Goal: Task Accomplishment & Management: Manage account settings

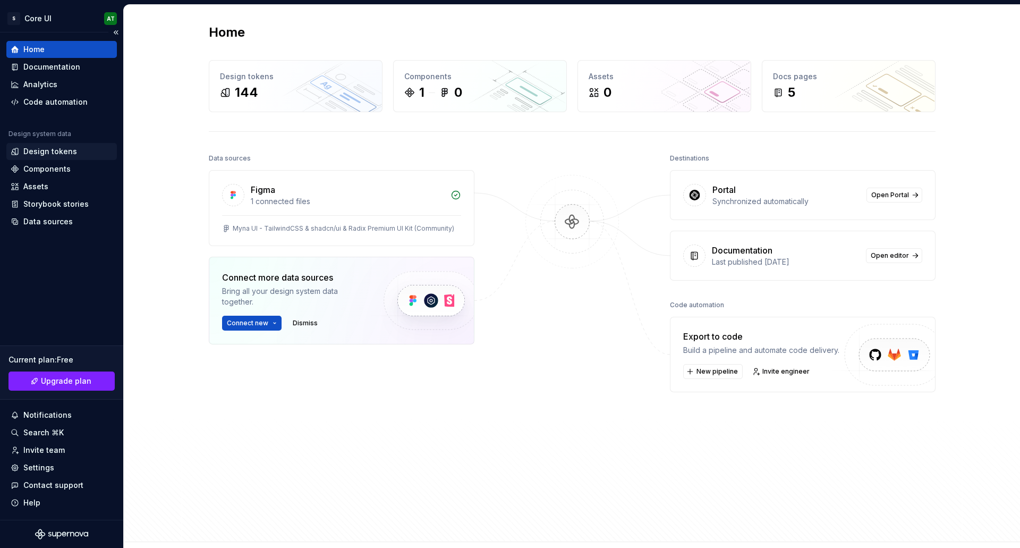
click at [55, 154] on div "Design tokens" at bounding box center [50, 151] width 54 height 11
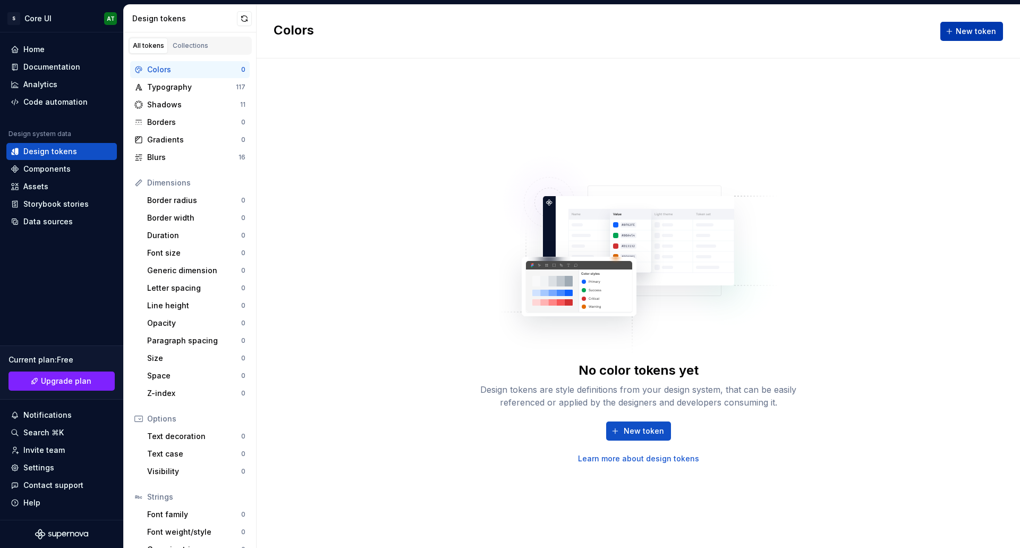
click at [987, 30] on span "New token" at bounding box center [976, 31] width 40 height 11
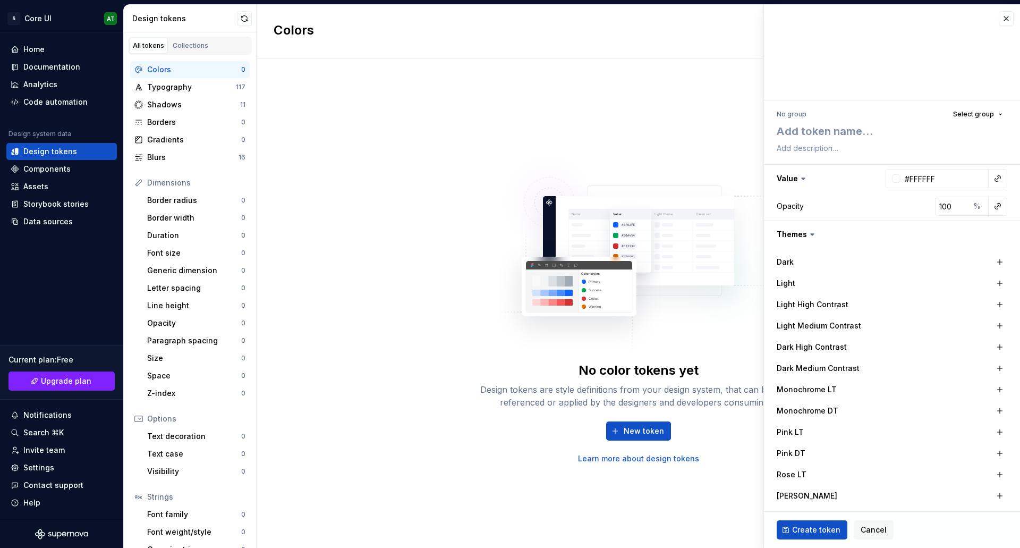
type textarea "*"
click at [861, 530] on span "Cancel" at bounding box center [874, 529] width 26 height 11
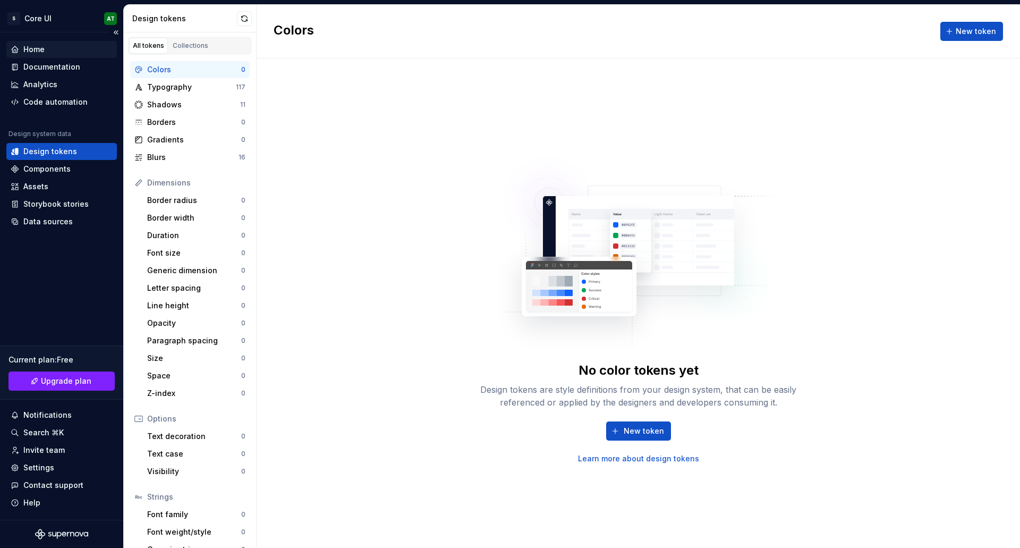
click at [48, 55] on div "Home" at bounding box center [61, 49] width 111 height 17
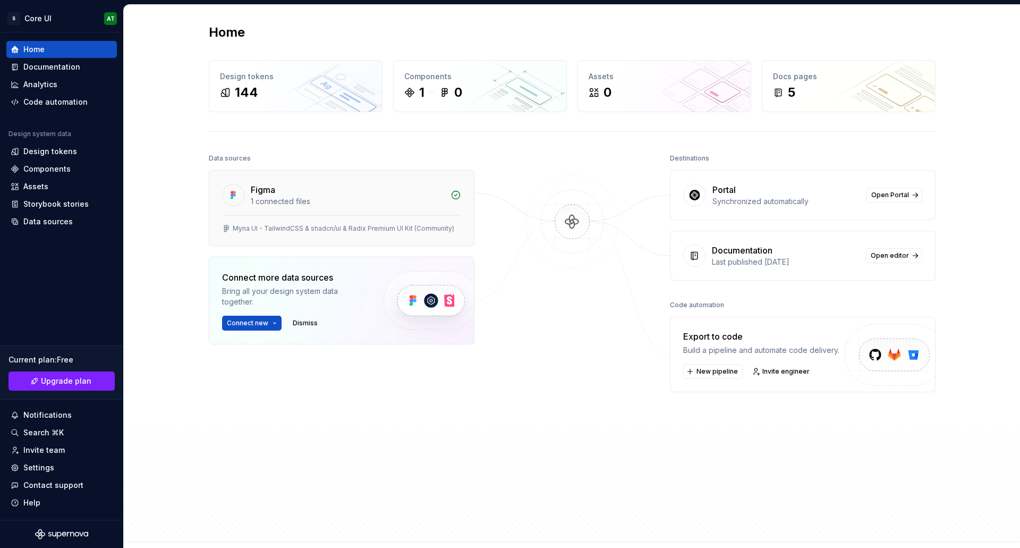
click at [397, 205] on div "1 connected files" at bounding box center [347, 201] width 193 height 11
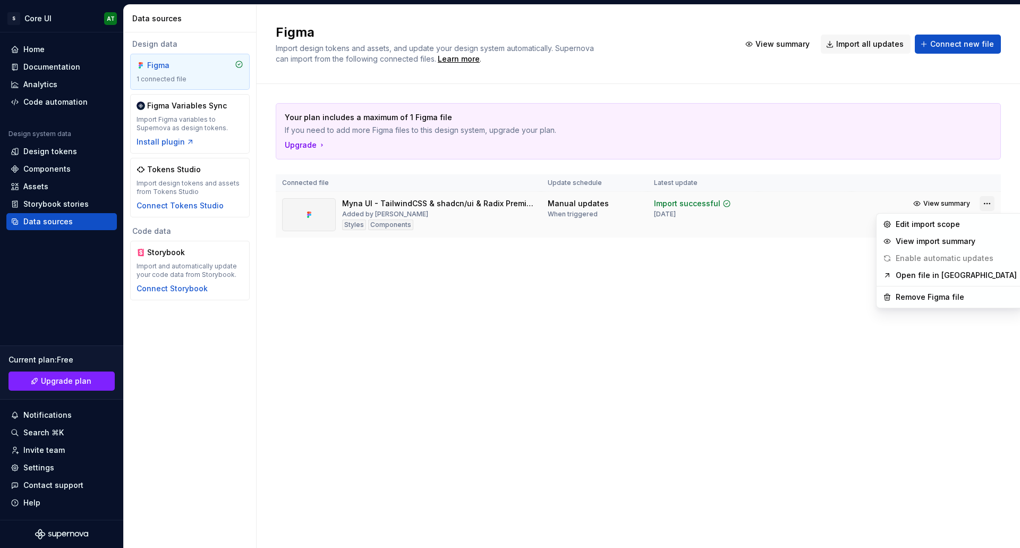
click at [985, 201] on html "S Core UI AT Home Documentation Analytics Code automation Design system data De…" at bounding box center [510, 274] width 1020 height 548
click at [923, 303] on div "Remove Figma file" at bounding box center [950, 297] width 142 height 17
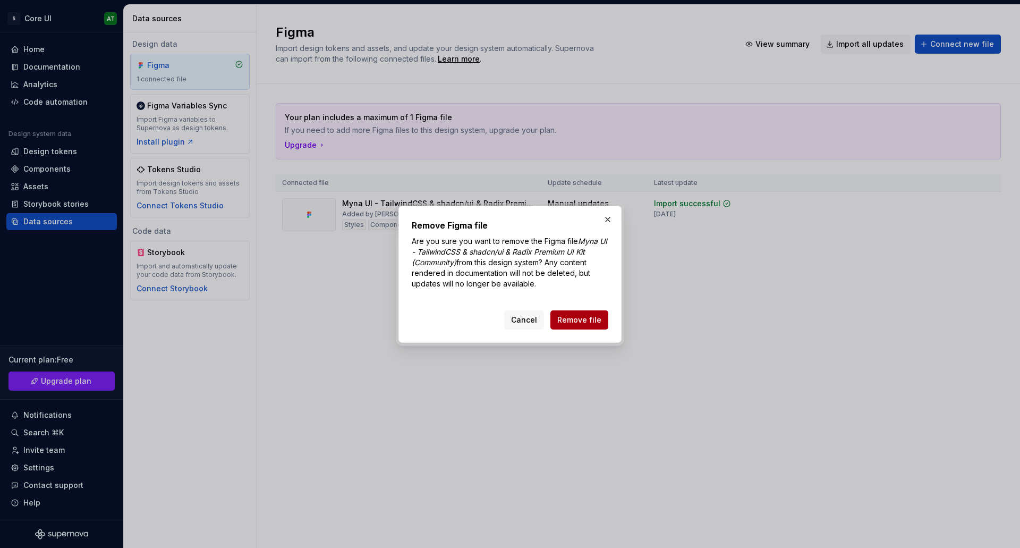
click at [586, 326] on button "Remove file" at bounding box center [579, 319] width 58 height 19
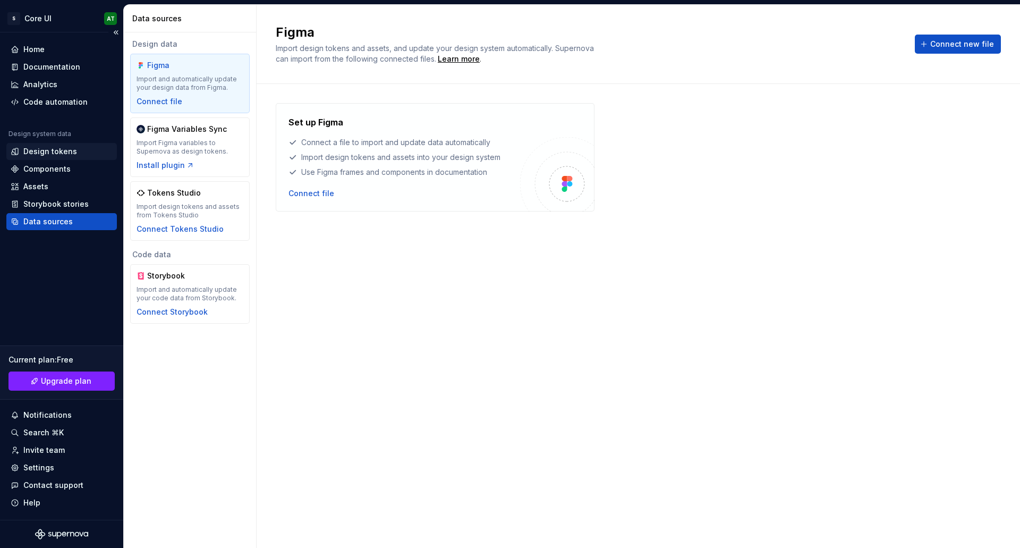
click at [49, 154] on div "Design tokens" at bounding box center [50, 151] width 54 height 11
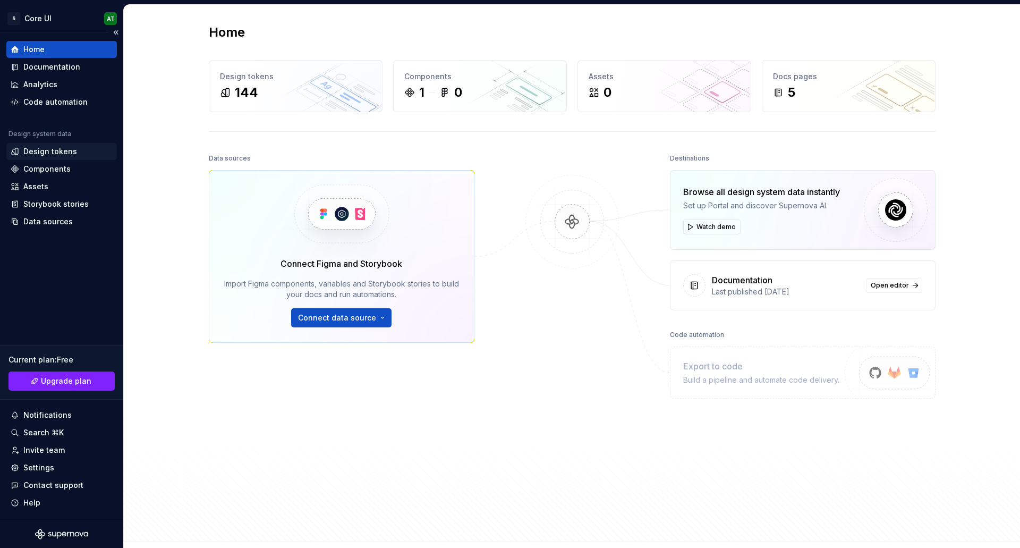
click at [63, 148] on div "Design tokens" at bounding box center [50, 151] width 54 height 11
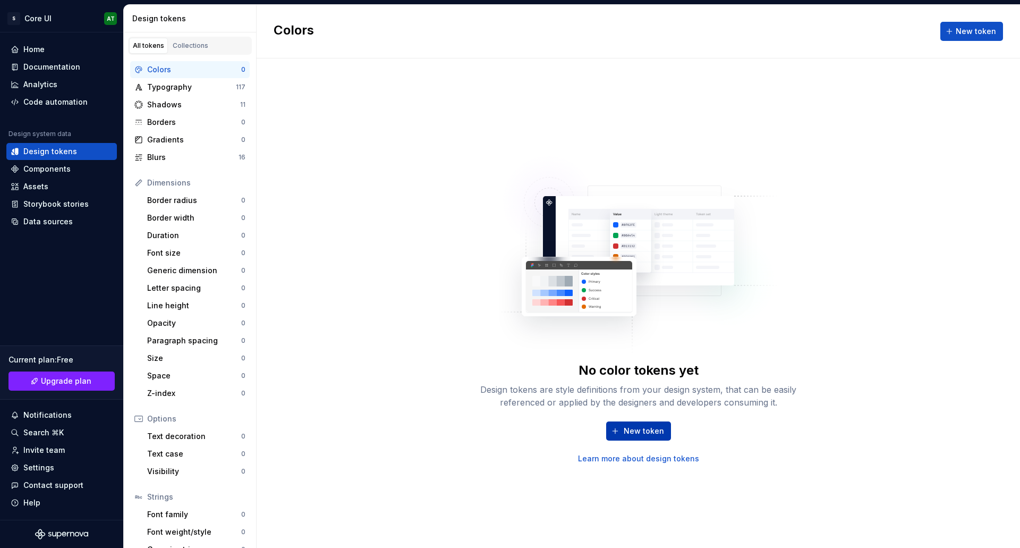
click at [640, 438] on button "New token" at bounding box center [638, 430] width 65 height 19
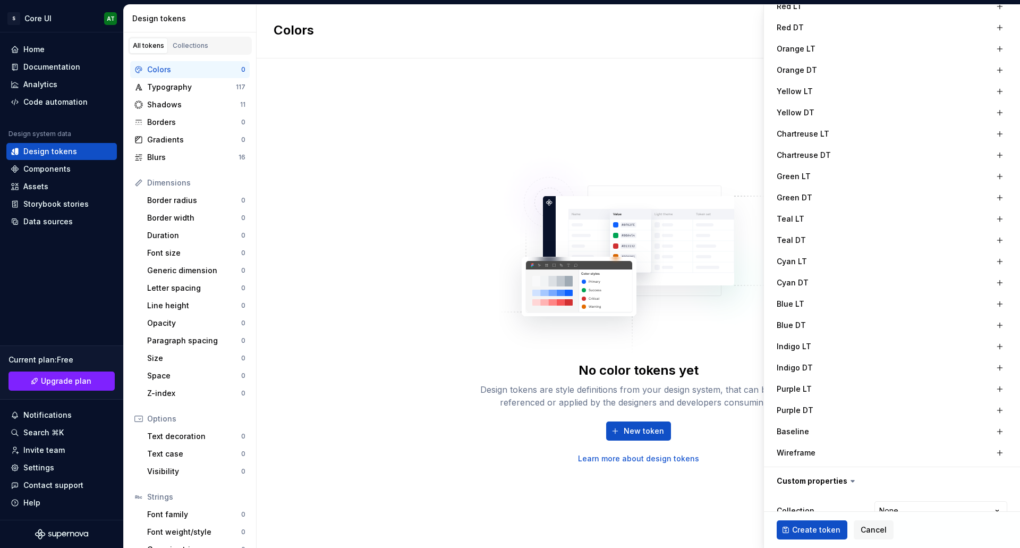
scroll to position [556, 0]
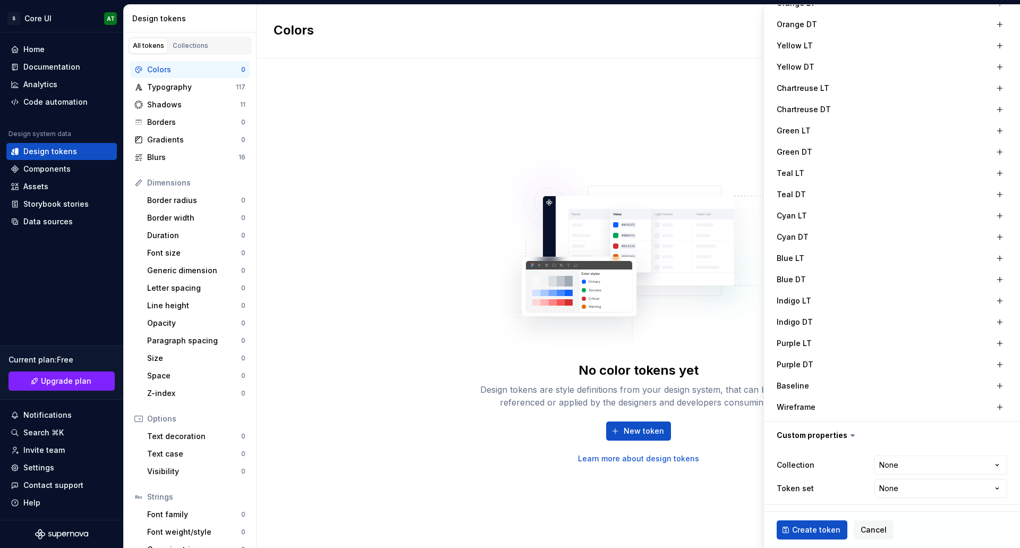
click at [797, 411] on label "Wireframe" at bounding box center [796, 407] width 39 height 11
click at [995, 403] on button "button" at bounding box center [1000, 407] width 15 height 15
click at [896, 403] on button "button" at bounding box center [892, 406] width 19 height 19
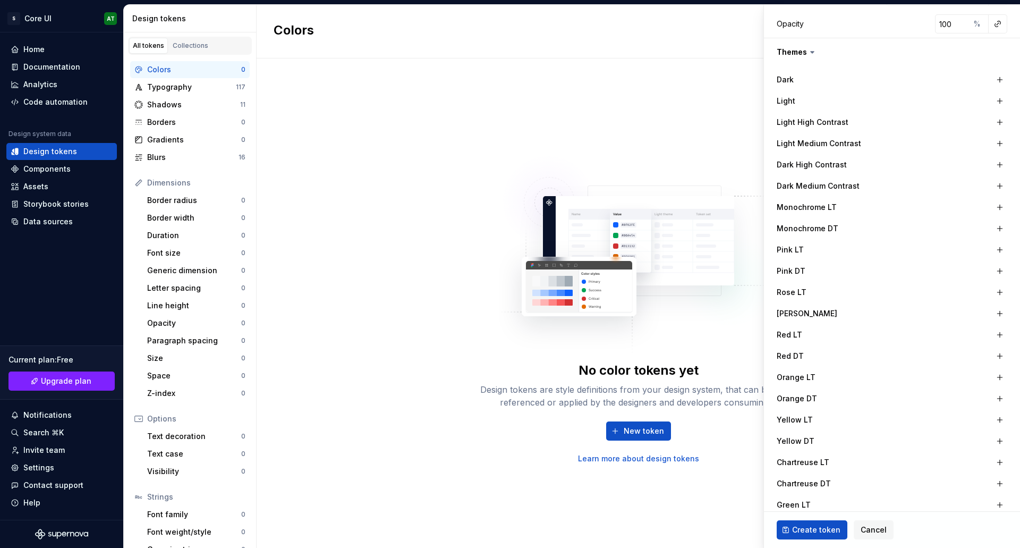
scroll to position [0, 0]
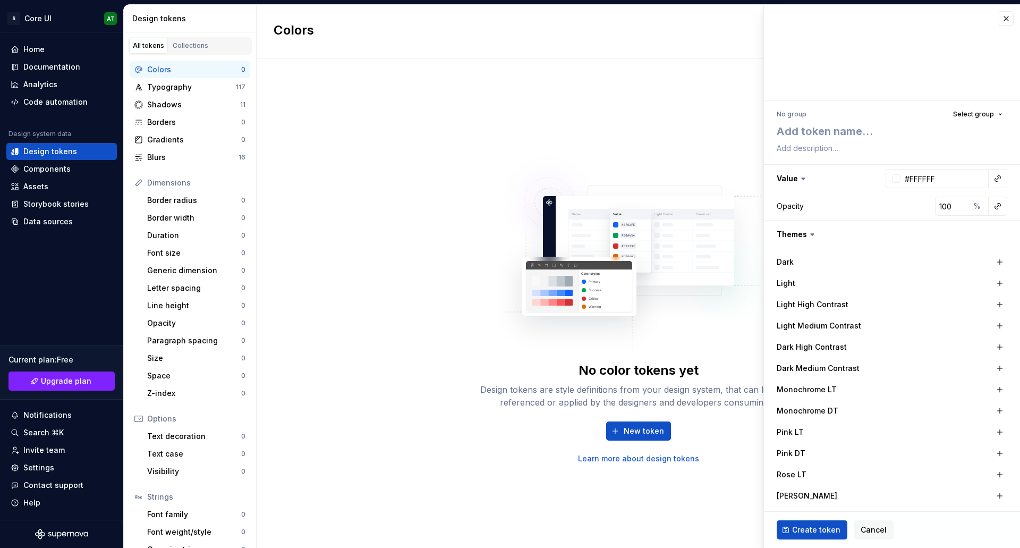
click at [584, 132] on div "No color tokens yet Design tokens are style definitions from your design system…" at bounding box center [639, 302] width 764 height 489
click at [45, 224] on div "Data sources" at bounding box center [47, 221] width 49 height 11
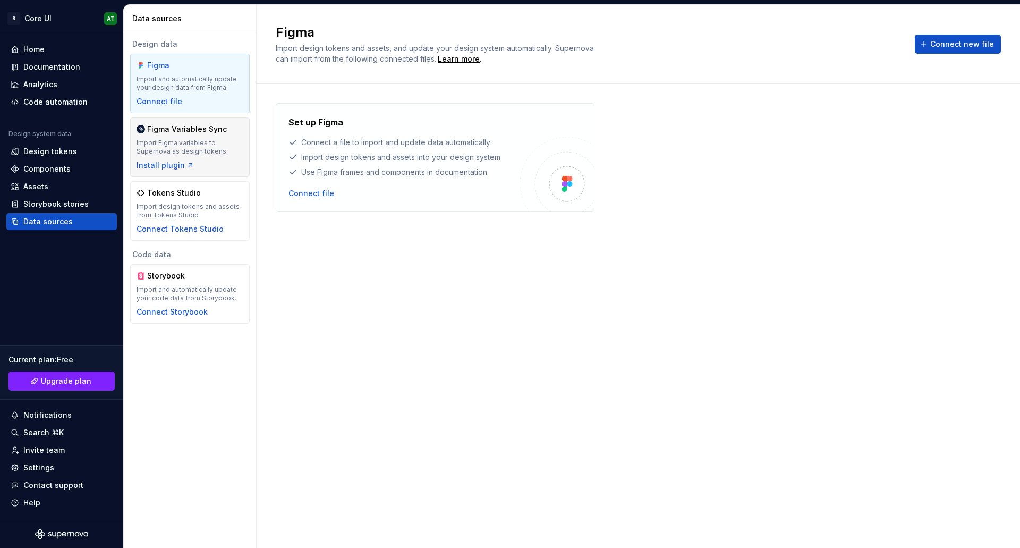
click at [177, 139] on div "Import Figma variables to Supernova as design tokens." at bounding box center [190, 147] width 107 height 17
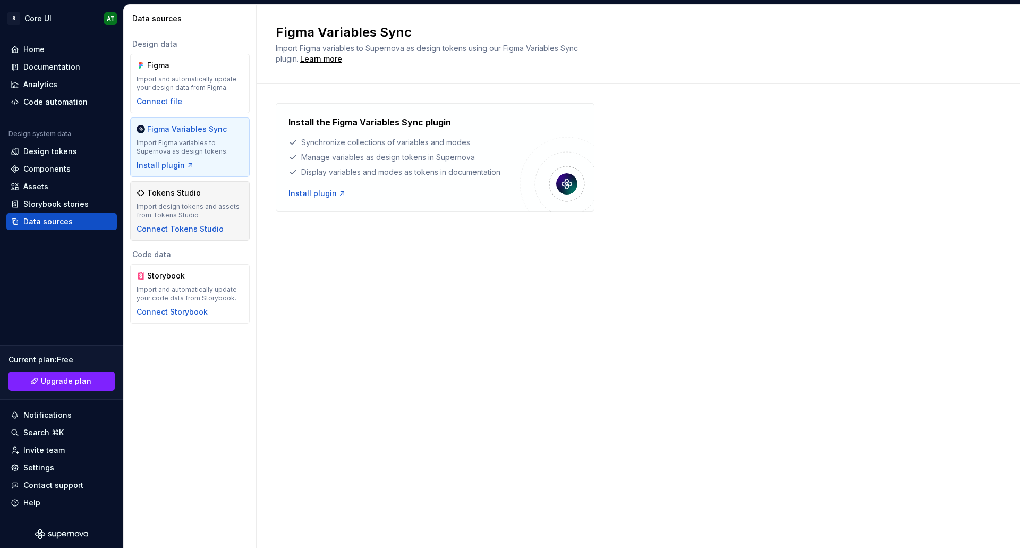
click at [198, 211] on div "Import design tokens and assets from Tokens Studio" at bounding box center [190, 210] width 107 height 17
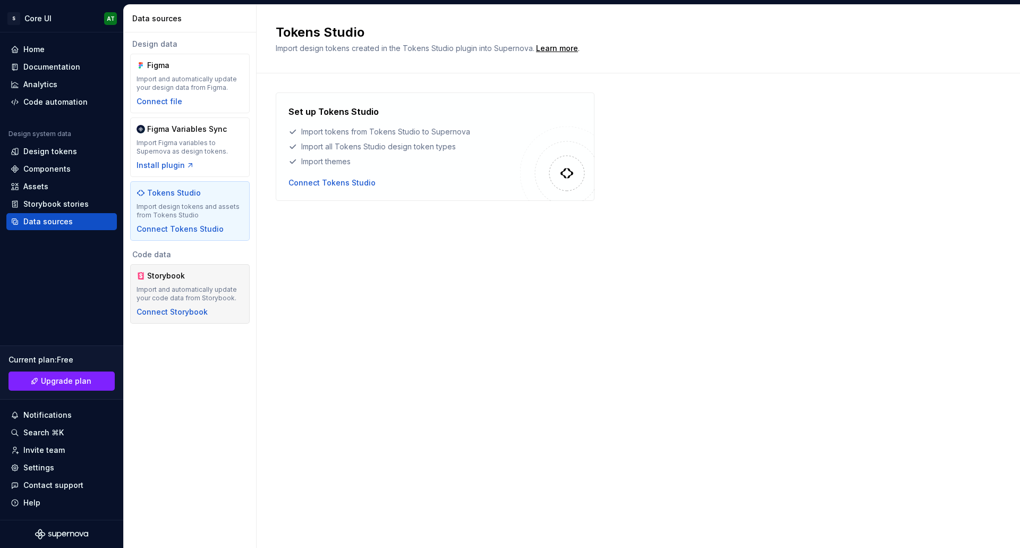
click at [201, 285] on div "Storybook Import and automatically update your code data from Storybook. Connec…" at bounding box center [190, 293] width 107 height 47
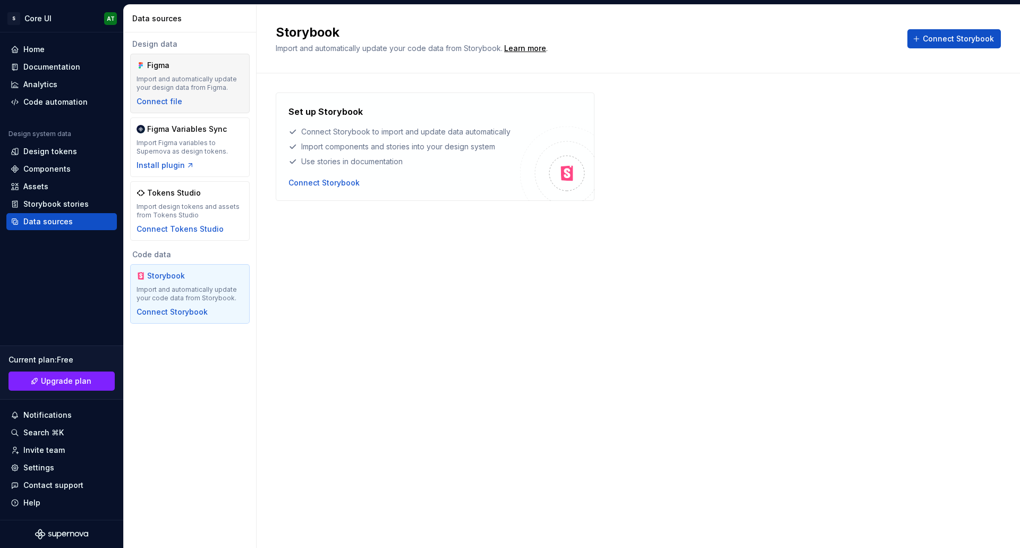
click at [204, 88] on div "Import and automatically update your design data from Figma." at bounding box center [190, 83] width 107 height 17
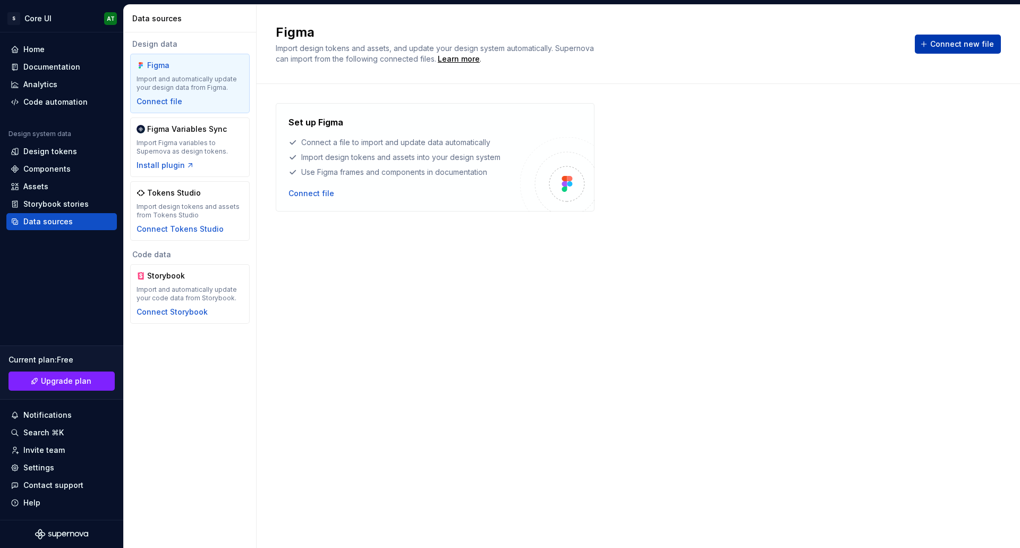
click at [957, 40] on span "Connect new file" at bounding box center [962, 44] width 64 height 11
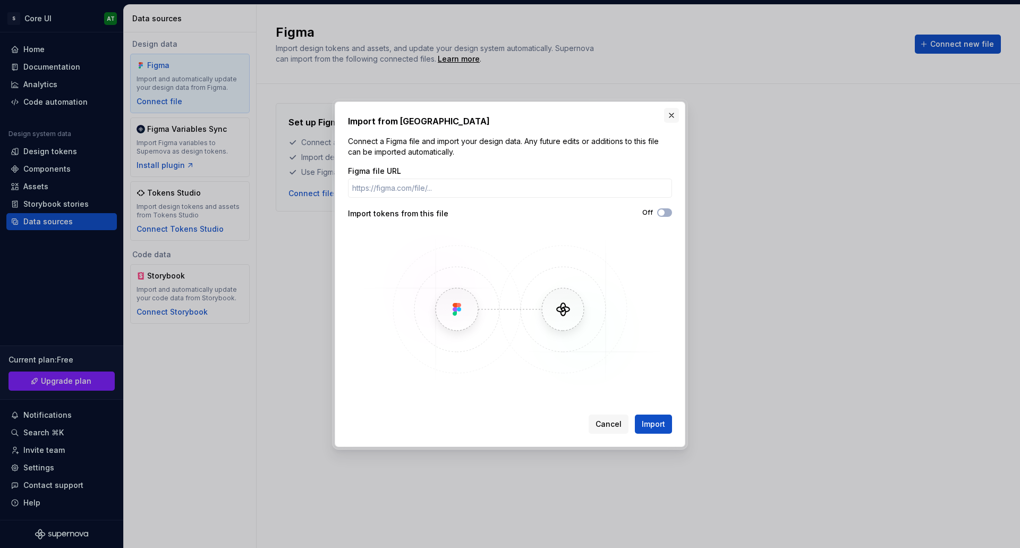
click at [678, 116] on button "button" at bounding box center [671, 115] width 15 height 15
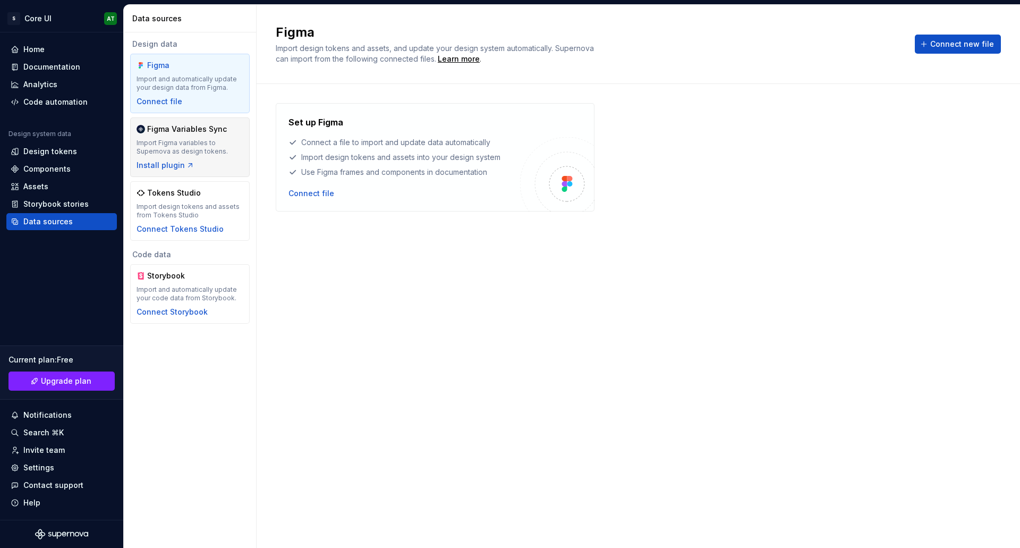
click at [223, 143] on div "Import Figma variables to Supernova as design tokens." at bounding box center [190, 147] width 107 height 17
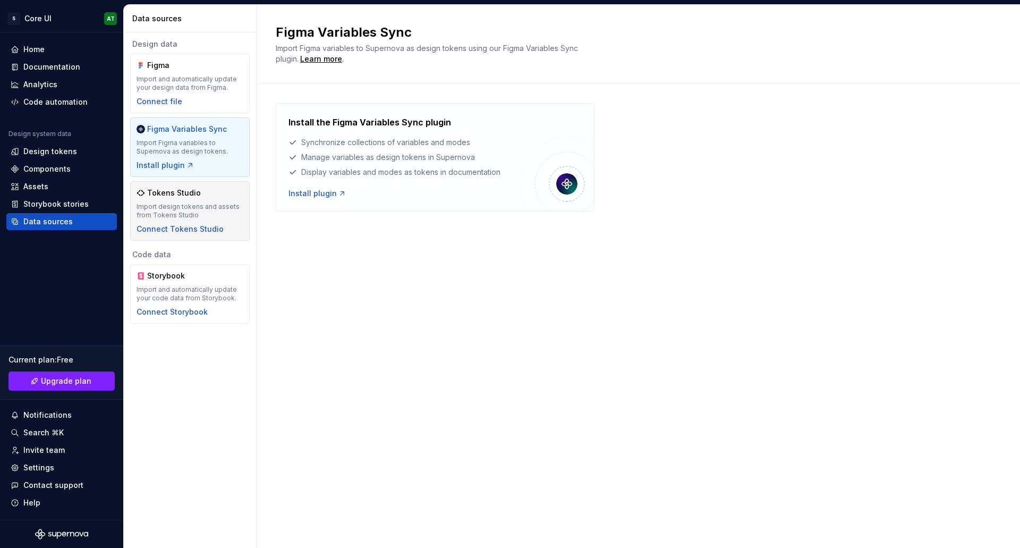
click at [209, 207] on div "Import design tokens and assets from Tokens Studio" at bounding box center [190, 210] width 107 height 17
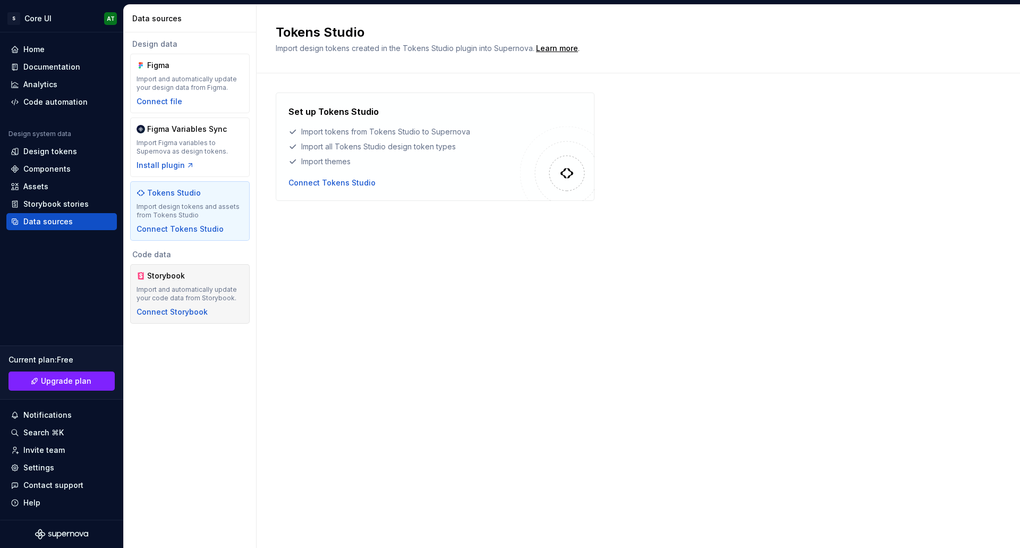
click at [165, 294] on div "Import and automatically update your code data from Storybook." at bounding box center [190, 293] width 107 height 17
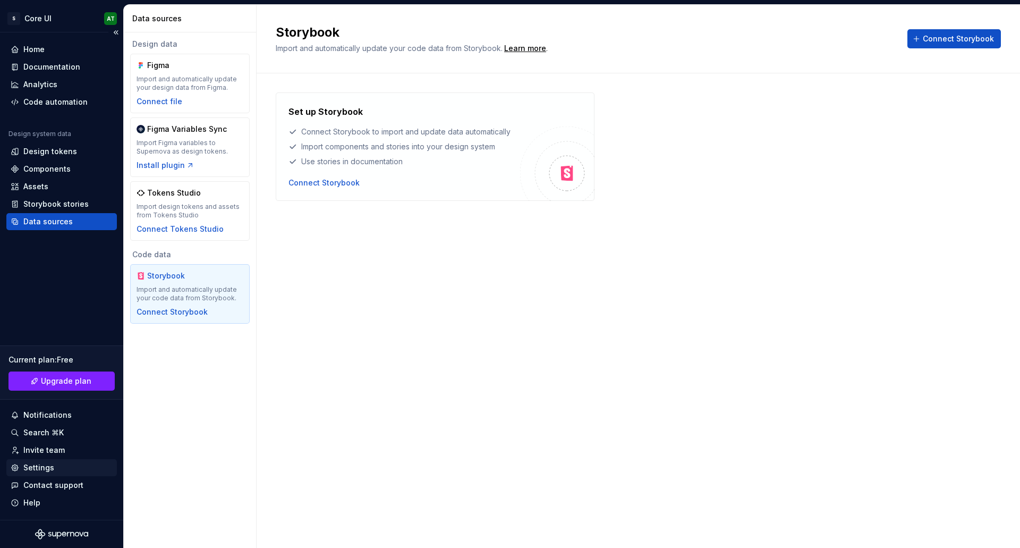
click at [29, 465] on div "Settings" at bounding box center [38, 467] width 31 height 11
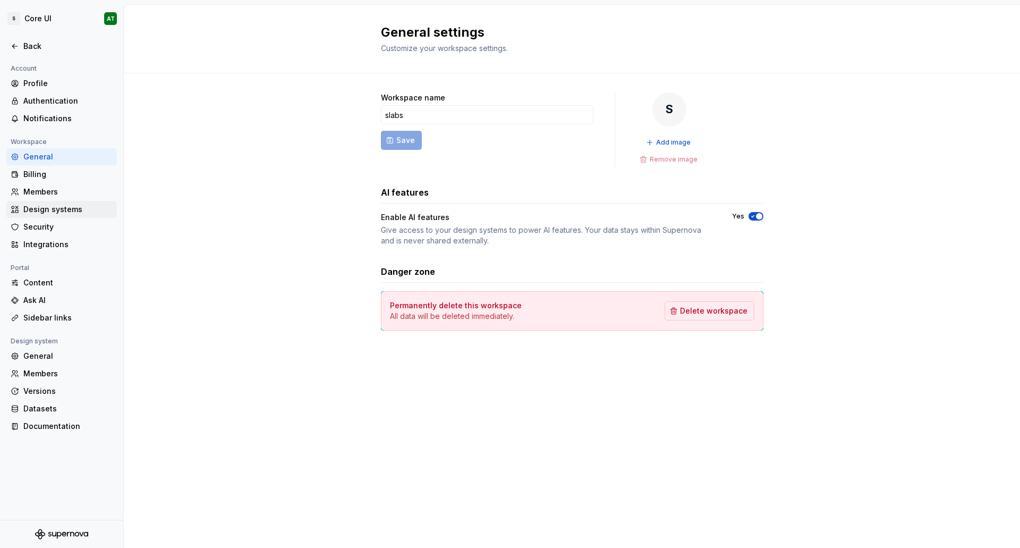
click at [84, 205] on div "Design systems" at bounding box center [67, 209] width 89 height 11
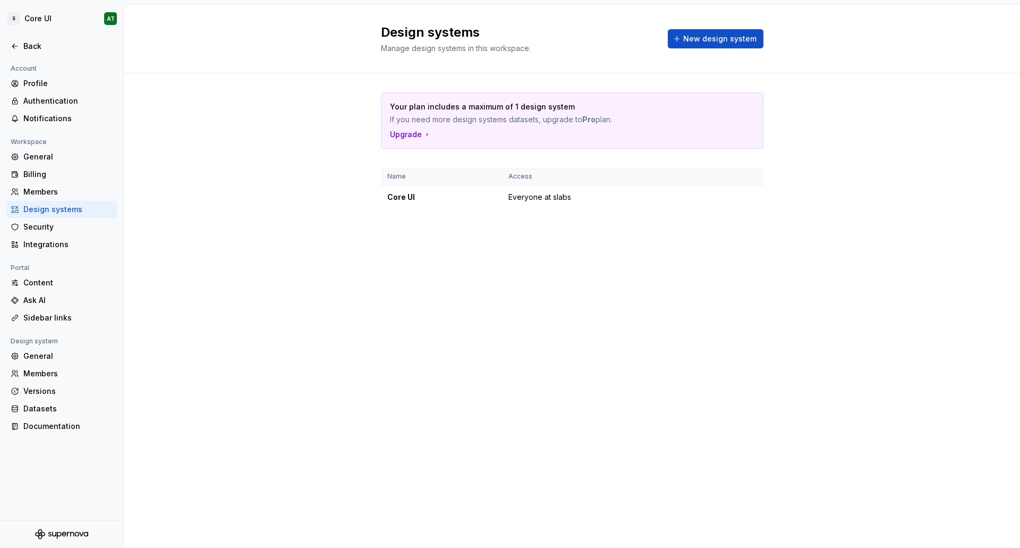
click at [46, 258] on div "Account Profile Authentication Notifications Workspace General Billing Members …" at bounding box center [61, 251] width 123 height 379
click at [49, 252] on div "Integrations" at bounding box center [61, 244] width 111 height 17
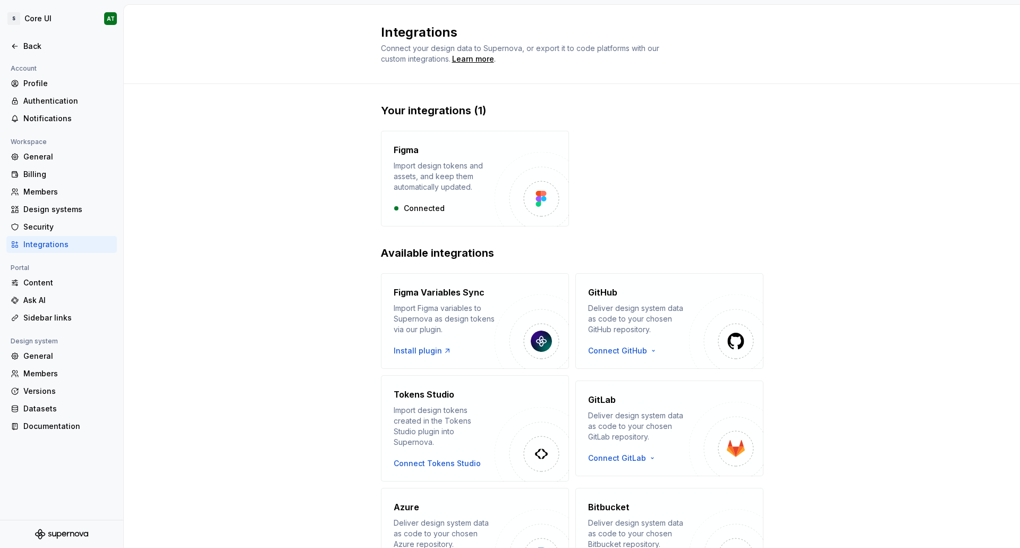
scroll to position [65, 0]
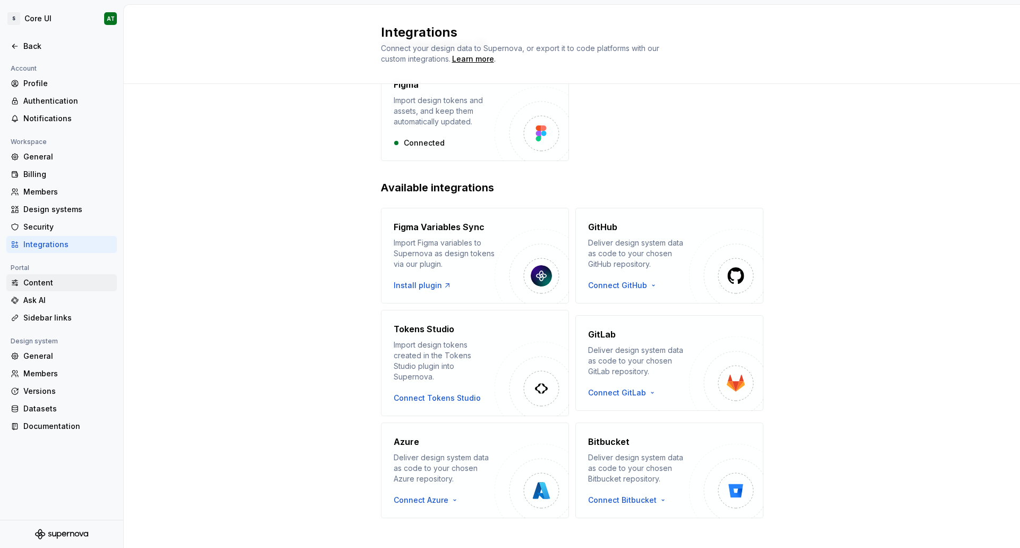
click at [43, 286] on div "Content" at bounding box center [67, 282] width 89 height 11
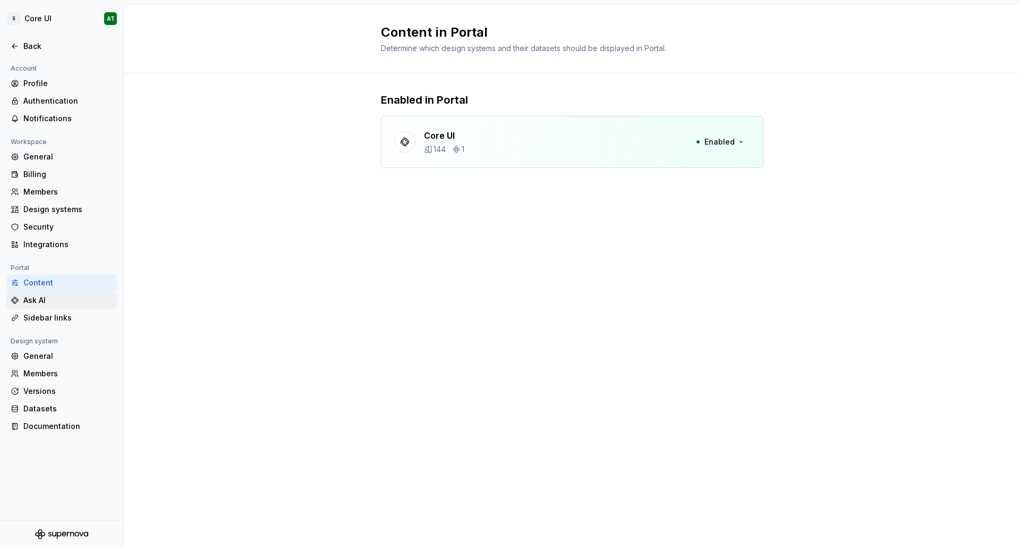
click at [43, 304] on div "Ask AI" at bounding box center [67, 300] width 89 height 11
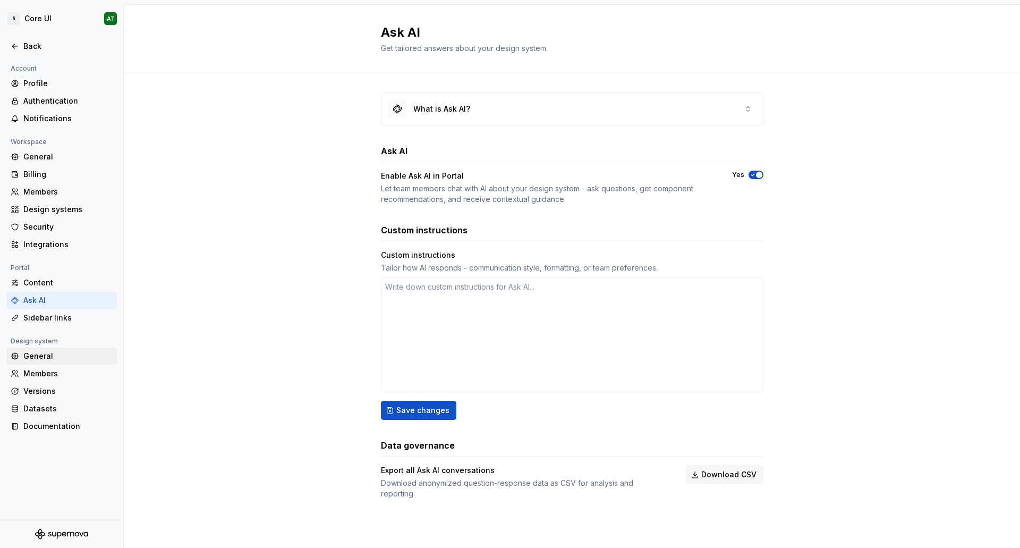
type textarea "*"
click at [42, 355] on div "General" at bounding box center [67, 356] width 89 height 11
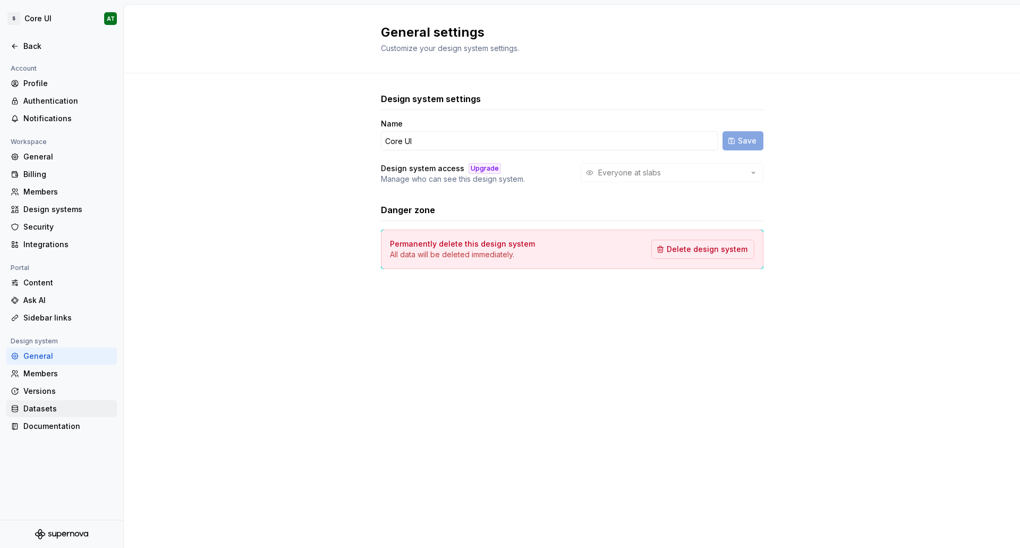
click at [44, 404] on div "Datasets" at bounding box center [67, 408] width 89 height 11
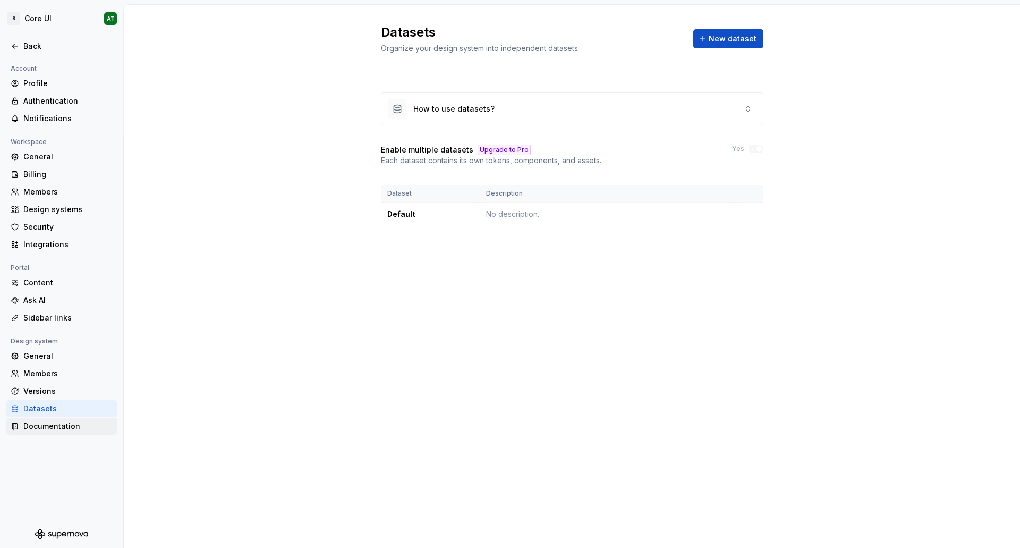
click at [30, 421] on div "Documentation" at bounding box center [67, 426] width 89 height 11
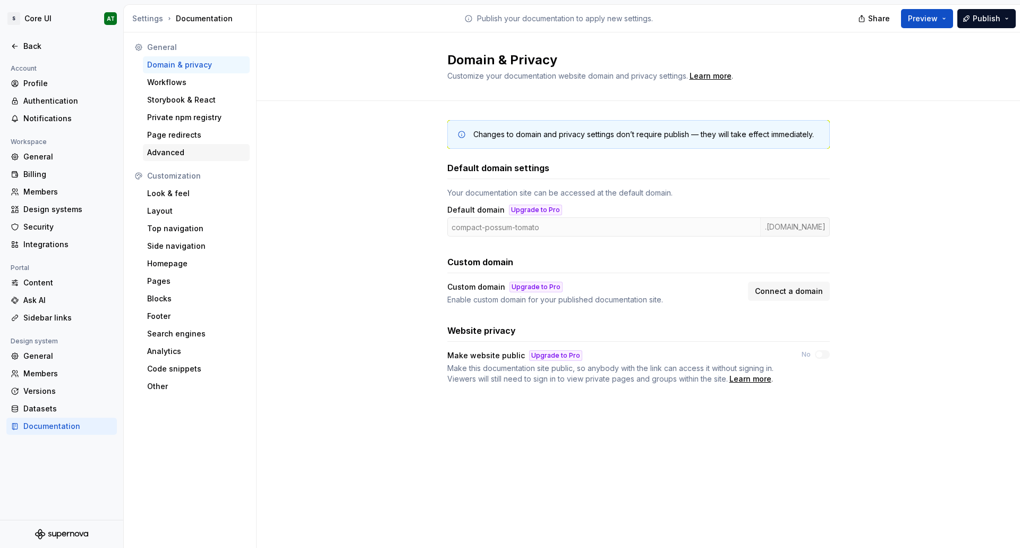
click at [172, 150] on div "Advanced" at bounding box center [196, 152] width 98 height 11
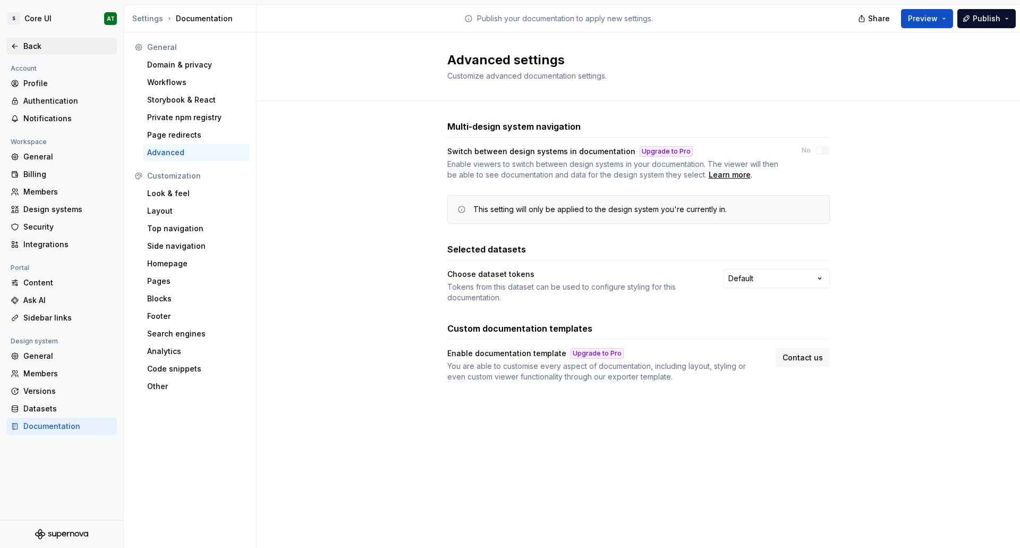
click at [31, 40] on div "Back" at bounding box center [61, 46] width 111 height 17
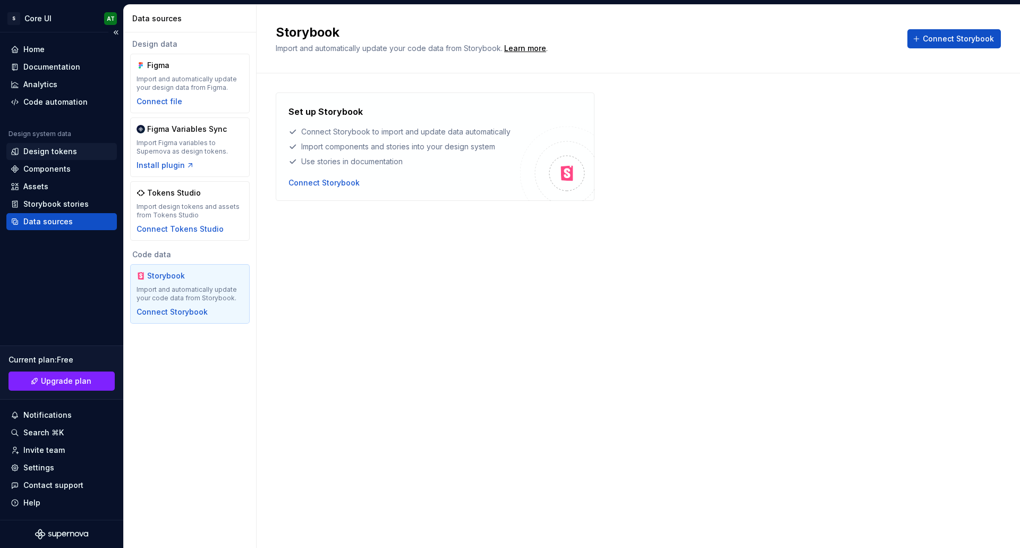
click at [72, 150] on div "Design tokens" at bounding box center [50, 151] width 54 height 11
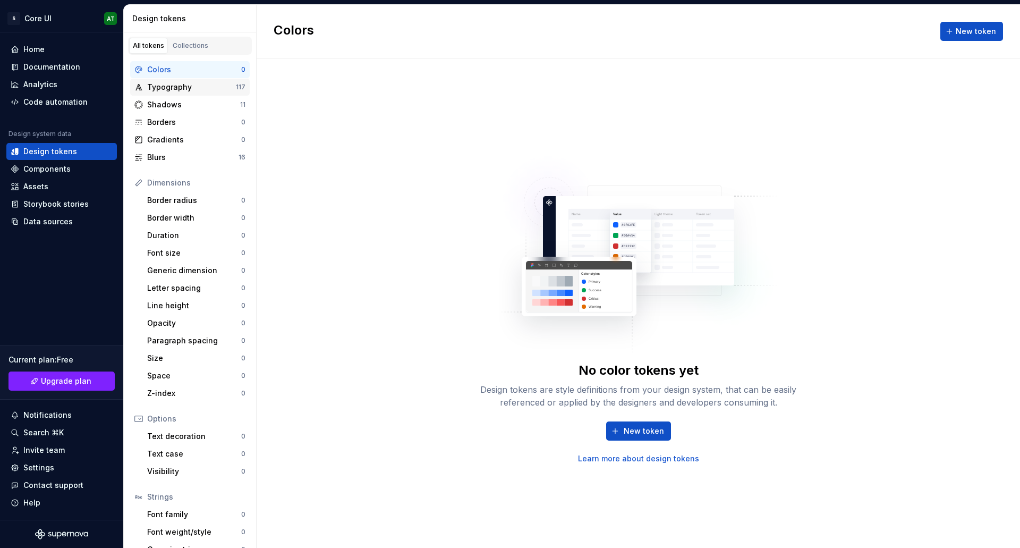
click at [216, 87] on div "Typography" at bounding box center [191, 87] width 89 height 11
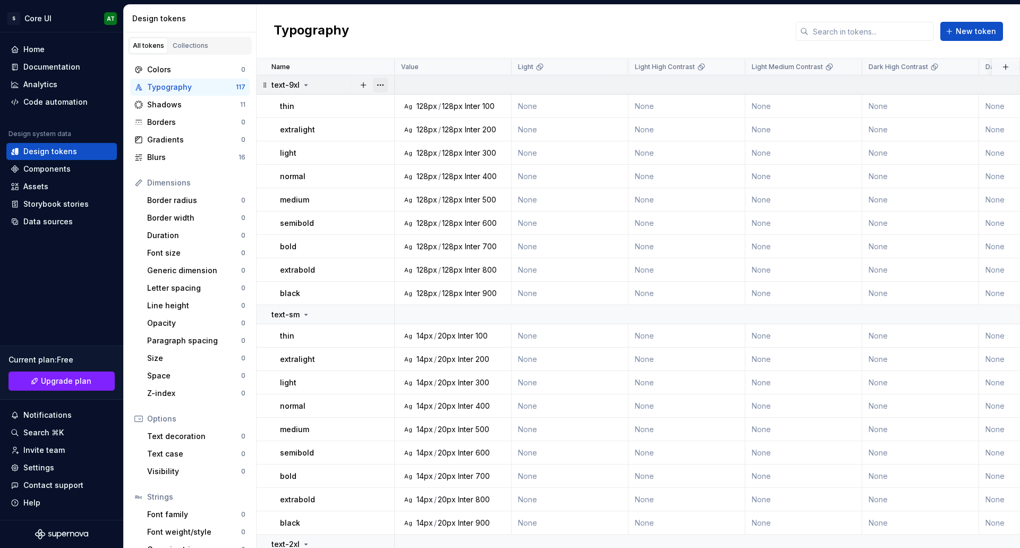
click at [380, 84] on button "button" at bounding box center [380, 85] width 15 height 15
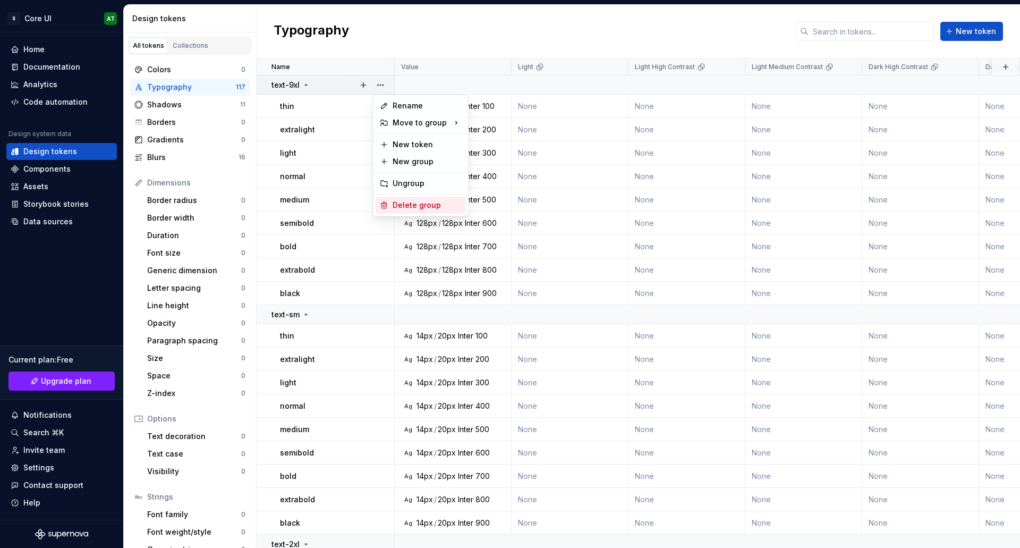
click at [401, 203] on div "Delete group" at bounding box center [427, 205] width 69 height 11
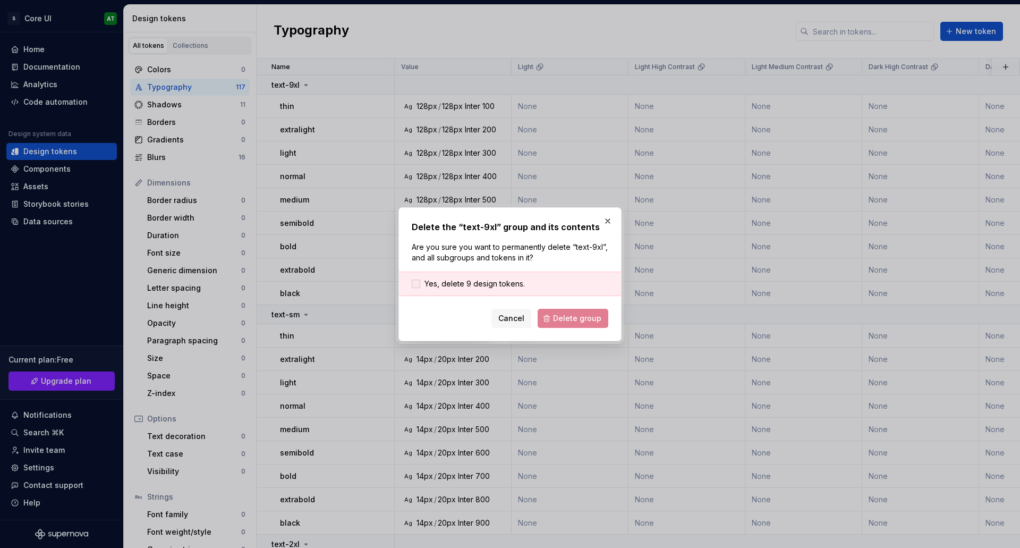
click at [459, 282] on span "Yes, delete 9 design tokens." at bounding box center [475, 283] width 100 height 11
click at [586, 322] on span "Delete group" at bounding box center [577, 318] width 48 height 11
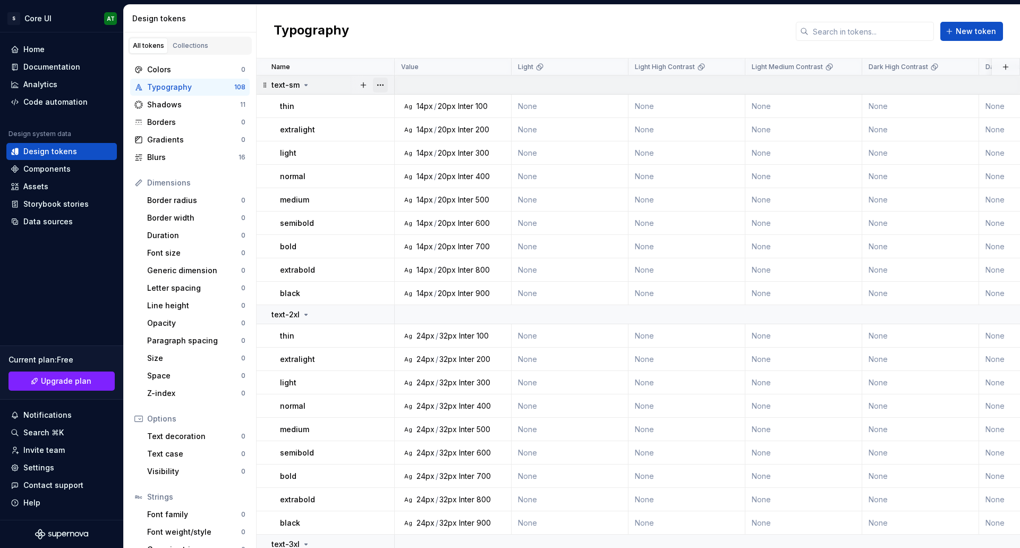
click at [380, 86] on button "button" at bounding box center [380, 85] width 15 height 15
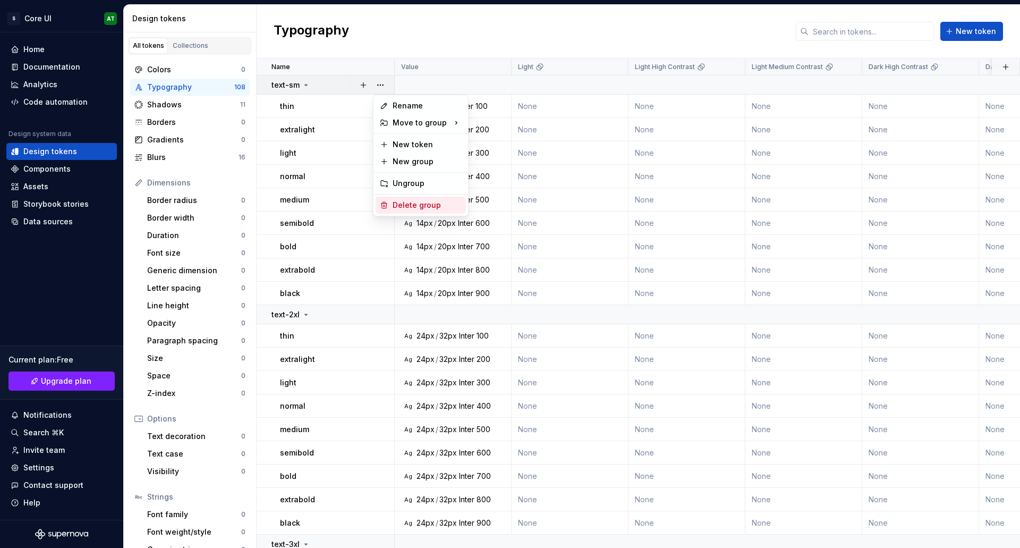
click at [411, 207] on div "Delete group" at bounding box center [427, 205] width 69 height 11
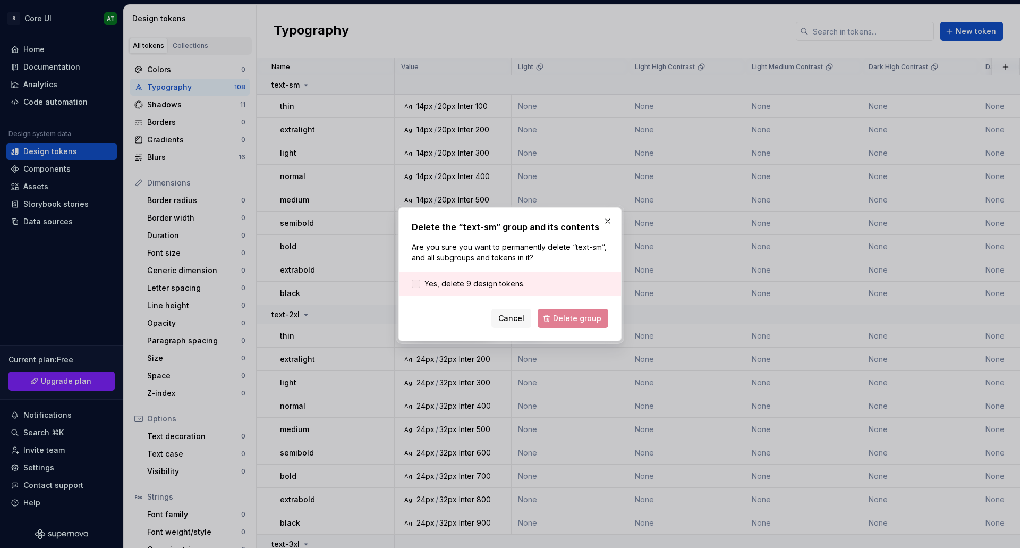
click at [497, 282] on span "Yes, delete 9 design tokens." at bounding box center [475, 283] width 100 height 11
click at [604, 327] on button "Delete group" at bounding box center [573, 318] width 71 height 19
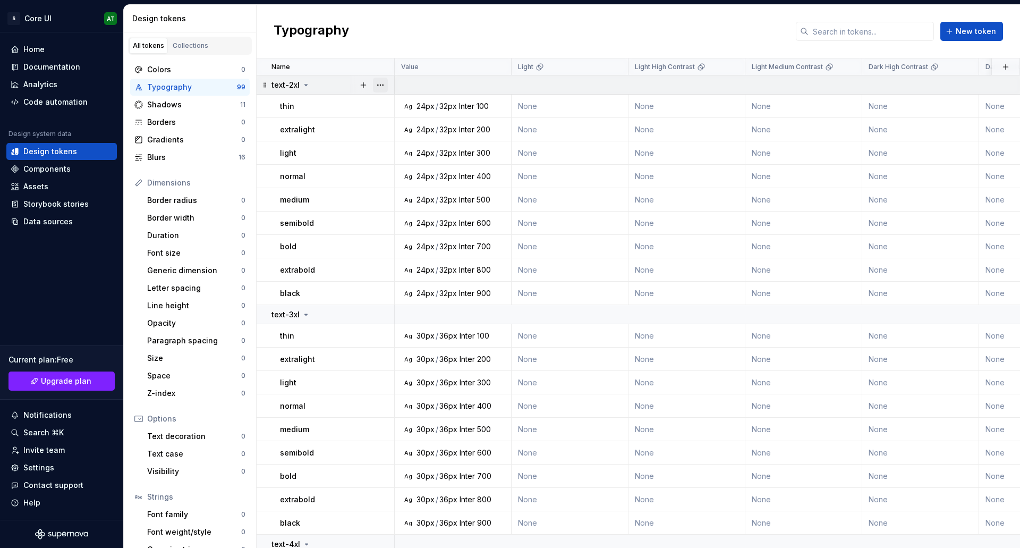
click at [378, 86] on button "button" at bounding box center [380, 85] width 15 height 15
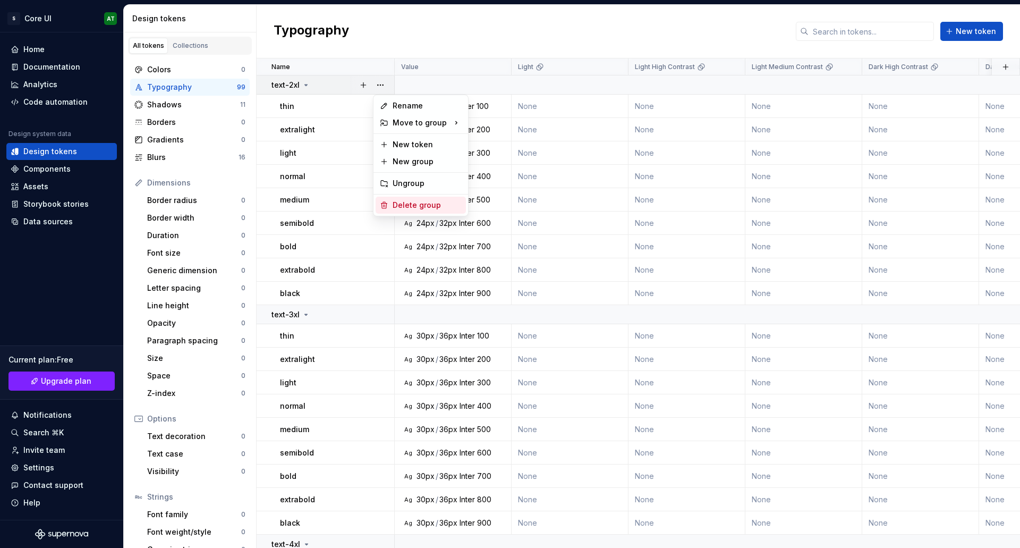
click at [403, 200] on div "Delete group" at bounding box center [427, 205] width 69 height 11
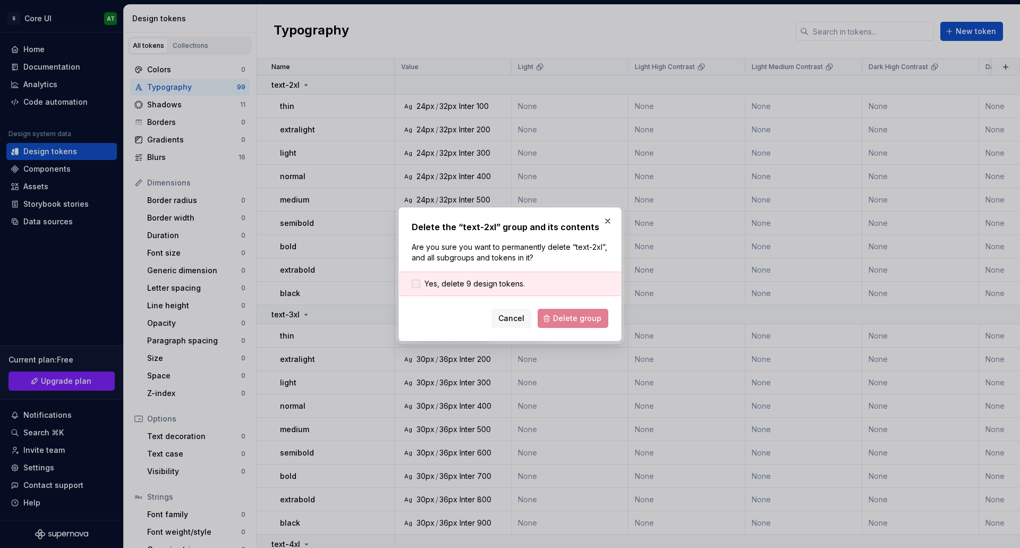
click at [492, 285] on span "Yes, delete 9 design tokens." at bounding box center [475, 283] width 100 height 11
click at [589, 324] on button "Delete group" at bounding box center [573, 318] width 71 height 19
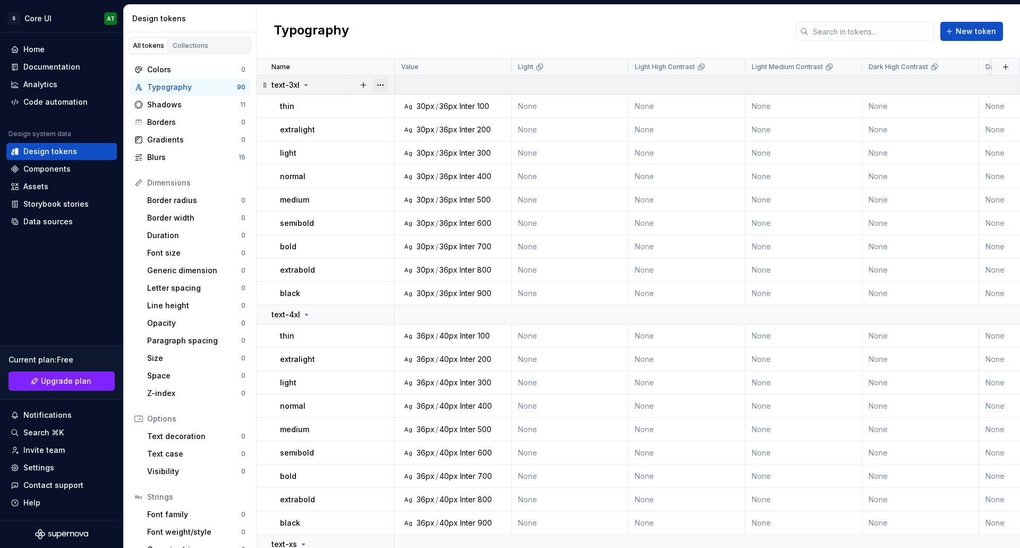
click at [378, 82] on button "button" at bounding box center [380, 85] width 15 height 15
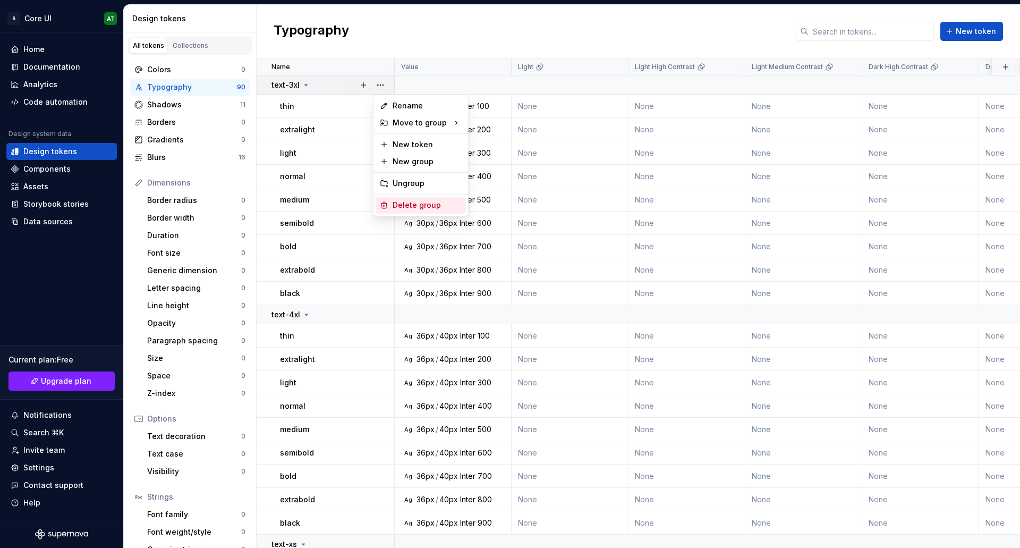
click at [405, 206] on div "Delete group" at bounding box center [427, 205] width 69 height 11
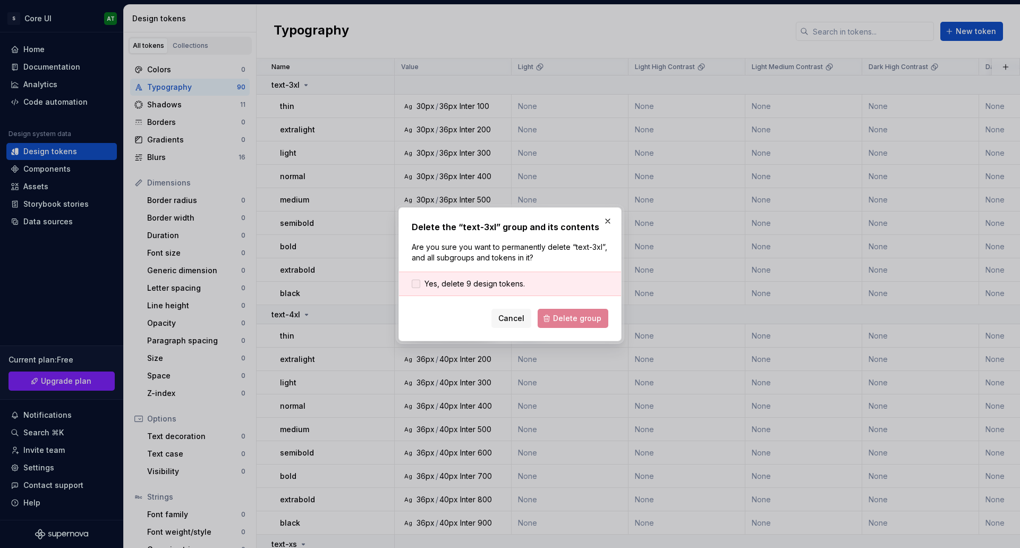
click at [484, 281] on span "Yes, delete 9 design tokens." at bounding box center [475, 283] width 100 height 11
click at [568, 312] on button "Delete group" at bounding box center [573, 318] width 71 height 19
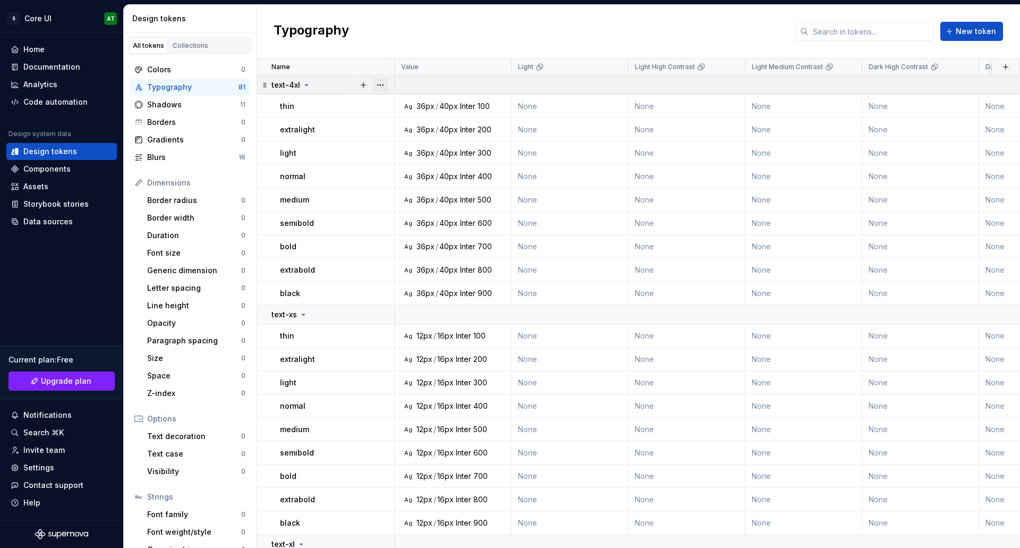
click at [379, 82] on button "button" at bounding box center [380, 85] width 15 height 15
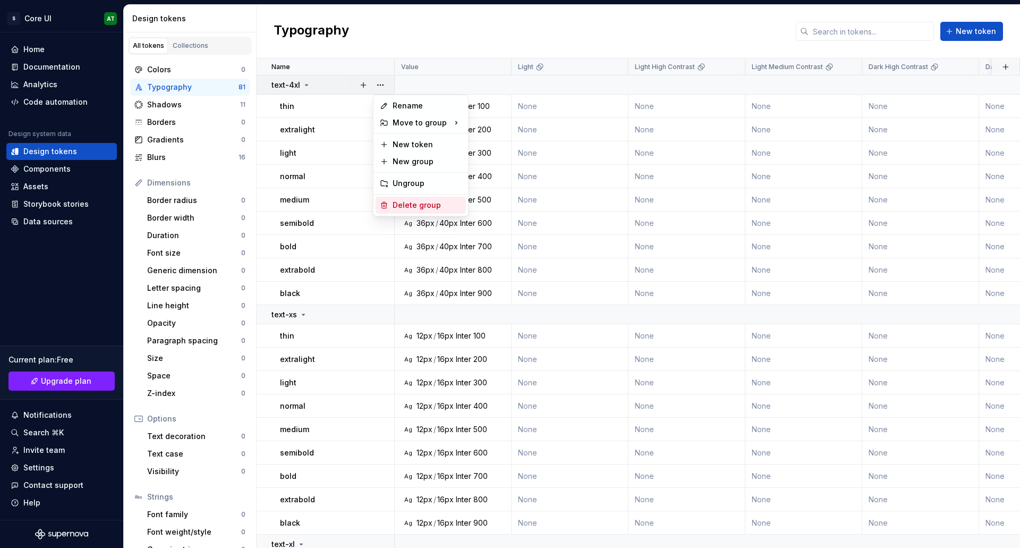
click at [400, 206] on div "Delete group" at bounding box center [427, 205] width 69 height 11
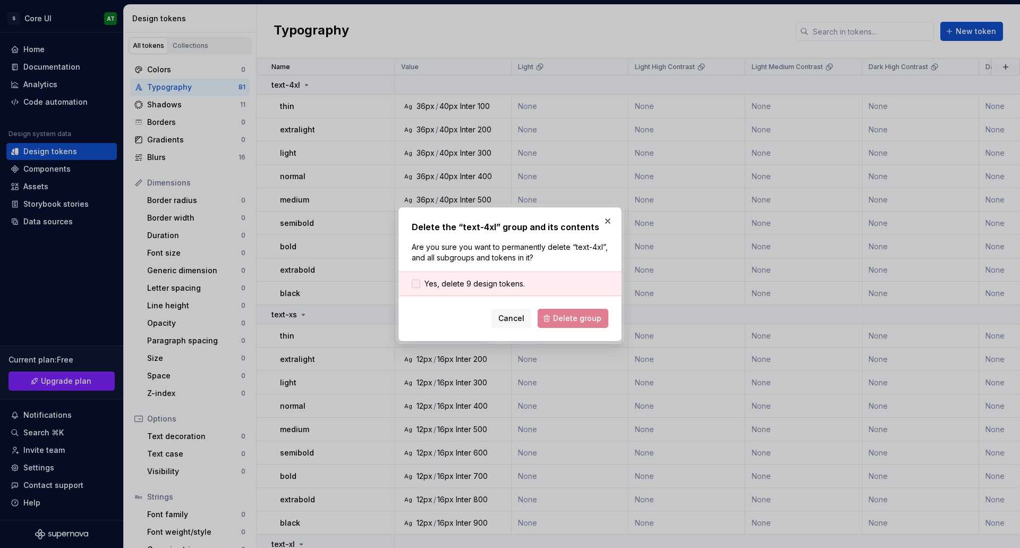
click at [472, 283] on span "Yes, delete 9 design tokens." at bounding box center [475, 283] width 100 height 11
click at [555, 313] on button "Delete group" at bounding box center [573, 318] width 71 height 19
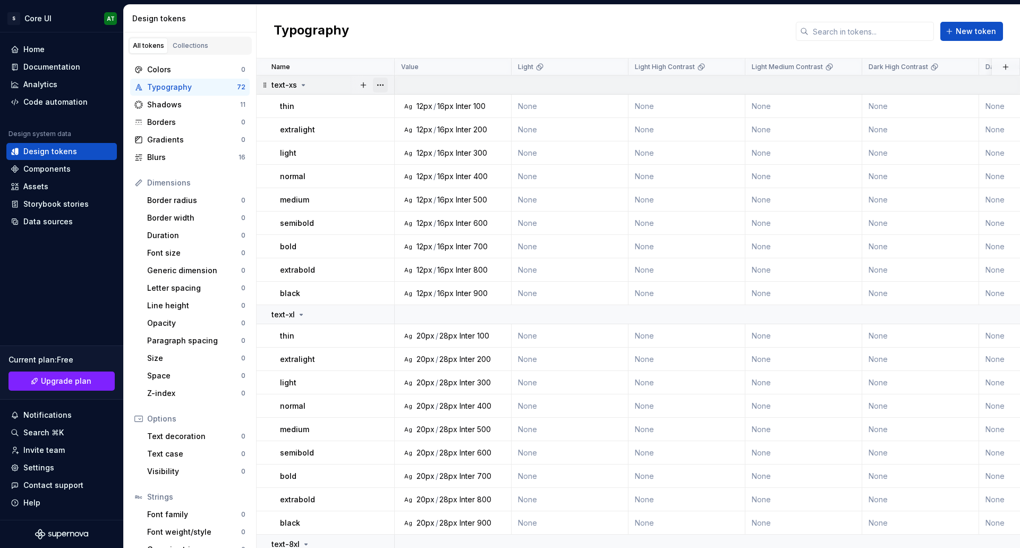
click at [376, 84] on button "button" at bounding box center [380, 85] width 15 height 15
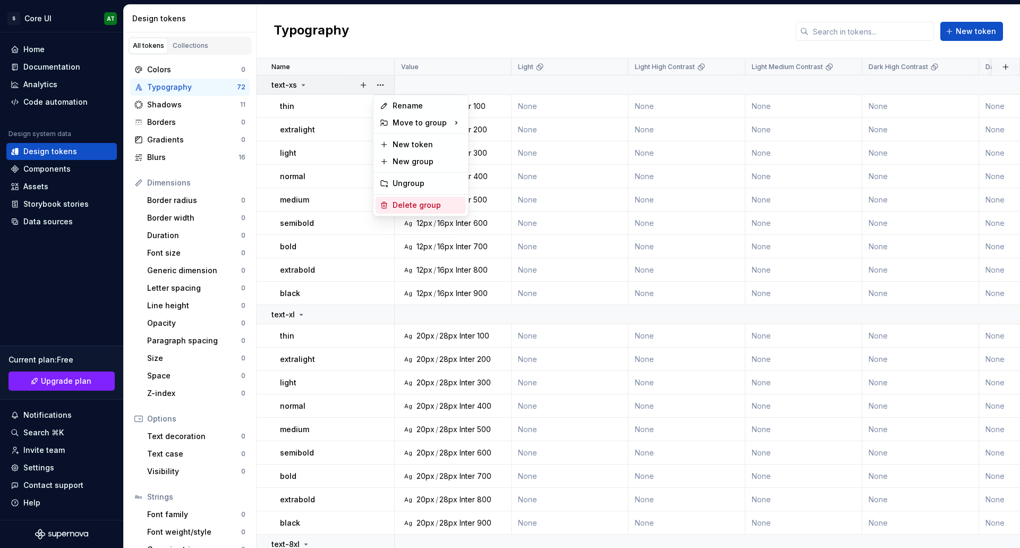
click at [409, 206] on div "Delete group" at bounding box center [427, 205] width 69 height 11
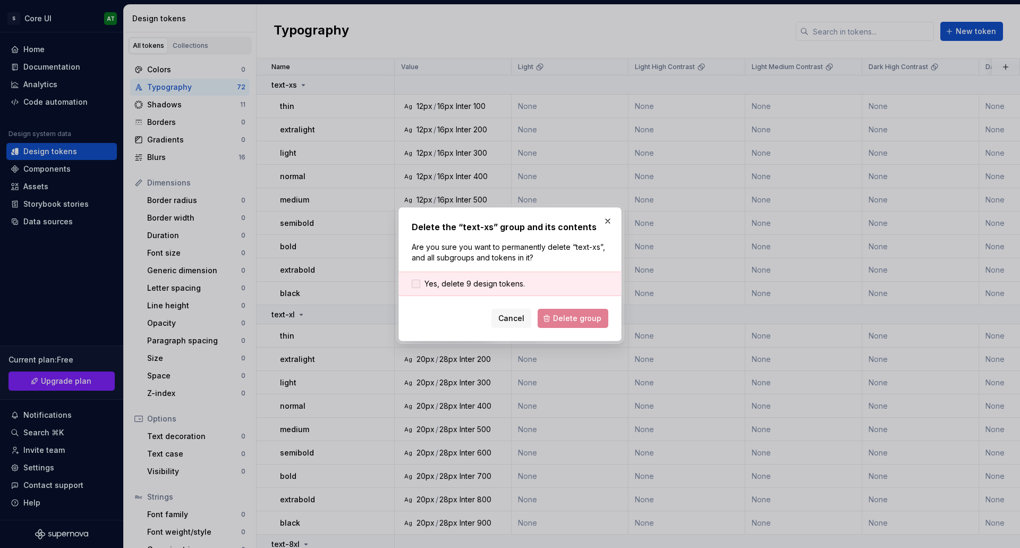
click at [494, 282] on span "Yes, delete 9 design tokens." at bounding box center [475, 283] width 100 height 11
click at [590, 321] on span "Delete group" at bounding box center [577, 318] width 48 height 11
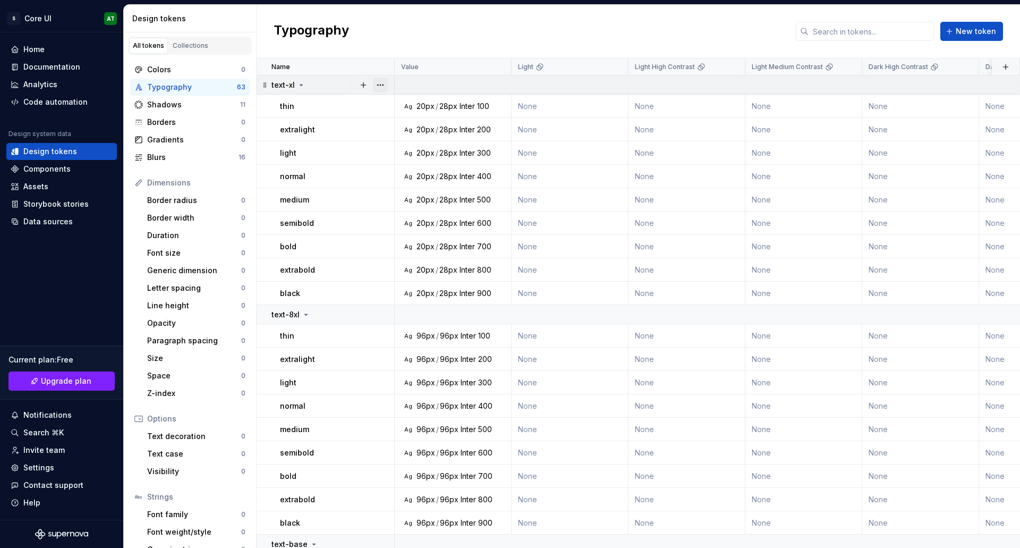
click at [379, 83] on button "button" at bounding box center [380, 85] width 15 height 15
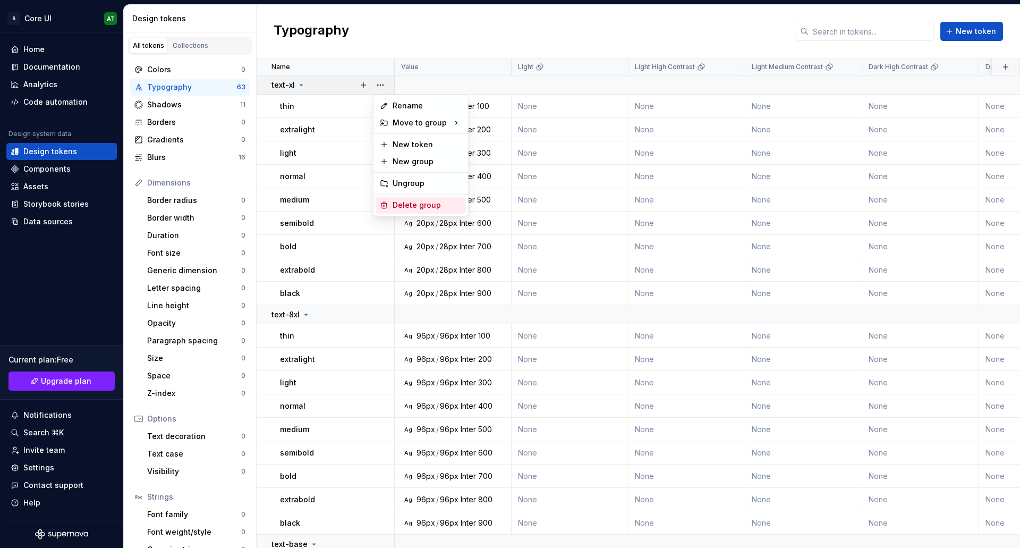
click at [389, 206] on div "Delete group" at bounding box center [421, 205] width 90 height 17
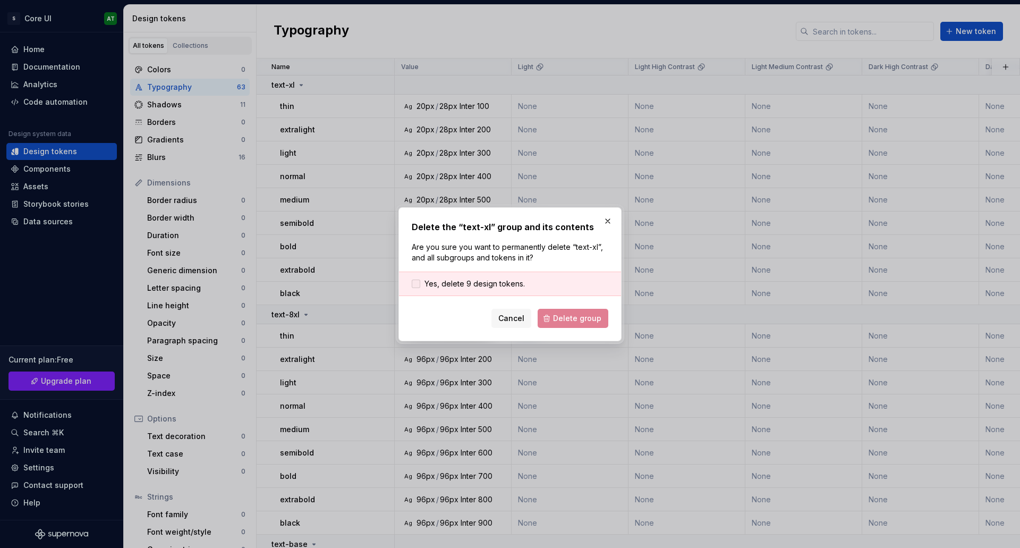
click at [464, 283] on span "Yes, delete 9 design tokens." at bounding box center [475, 283] width 100 height 11
click at [558, 309] on button "Delete group" at bounding box center [573, 318] width 71 height 19
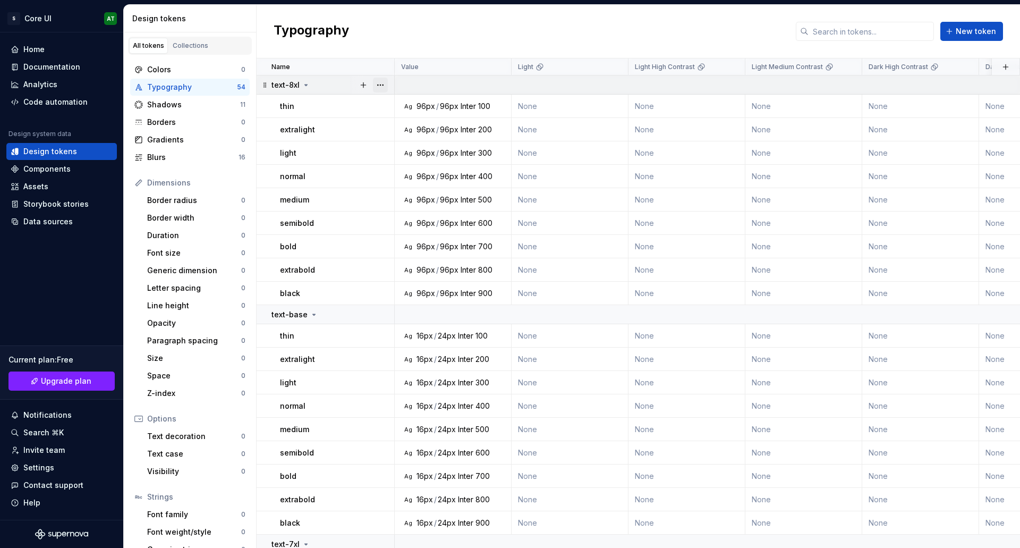
click at [378, 83] on button "button" at bounding box center [380, 85] width 15 height 15
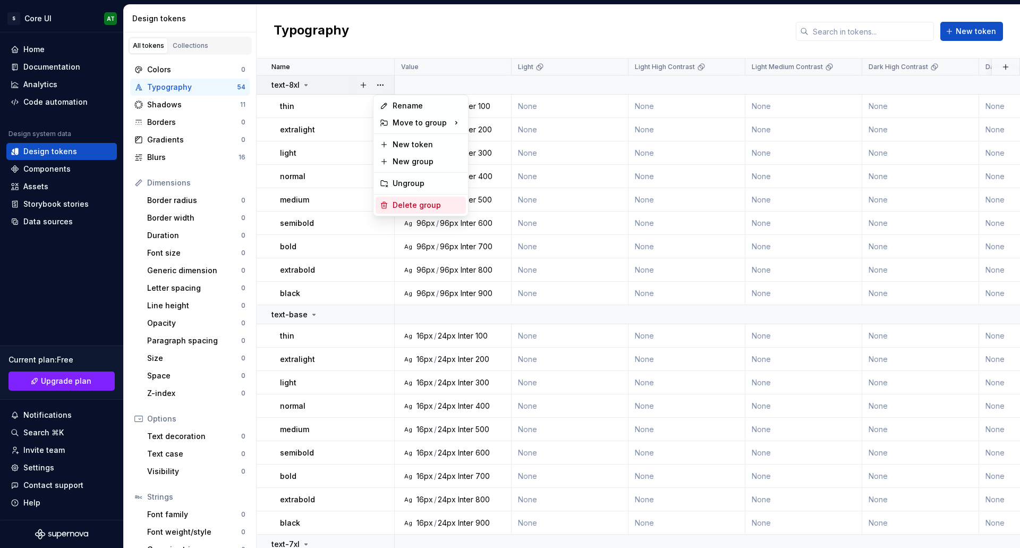
click at [411, 208] on div "Delete group" at bounding box center [427, 205] width 69 height 11
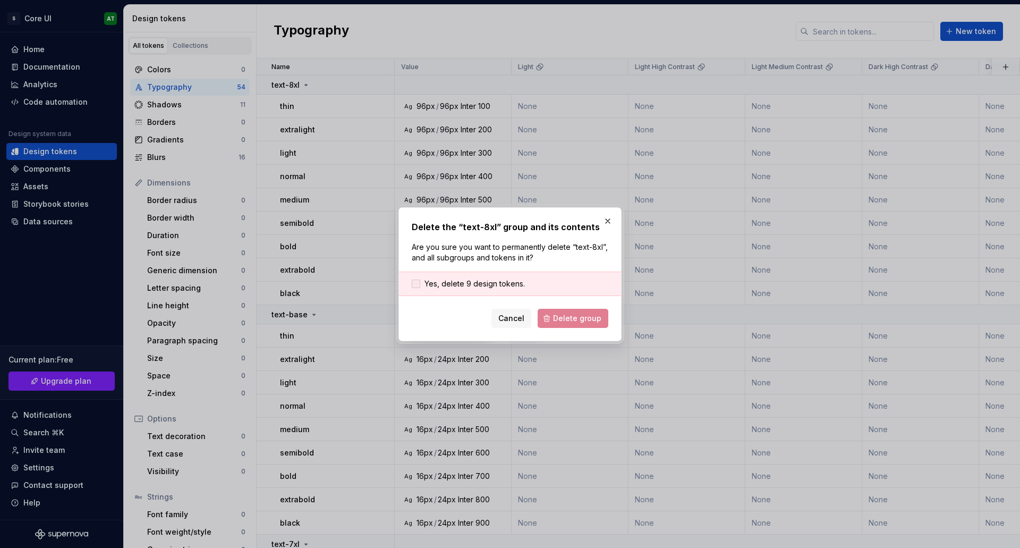
click at [489, 285] on span "Yes, delete 9 design tokens." at bounding box center [475, 283] width 100 height 11
click at [569, 320] on span "Delete group" at bounding box center [577, 318] width 48 height 11
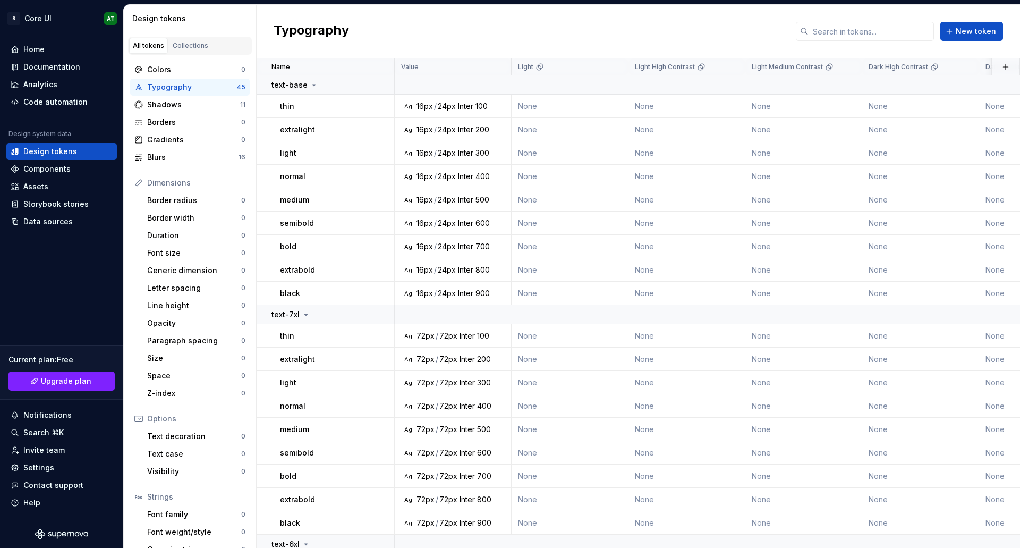
click at [378, 82] on button "button" at bounding box center [380, 85] width 15 height 15
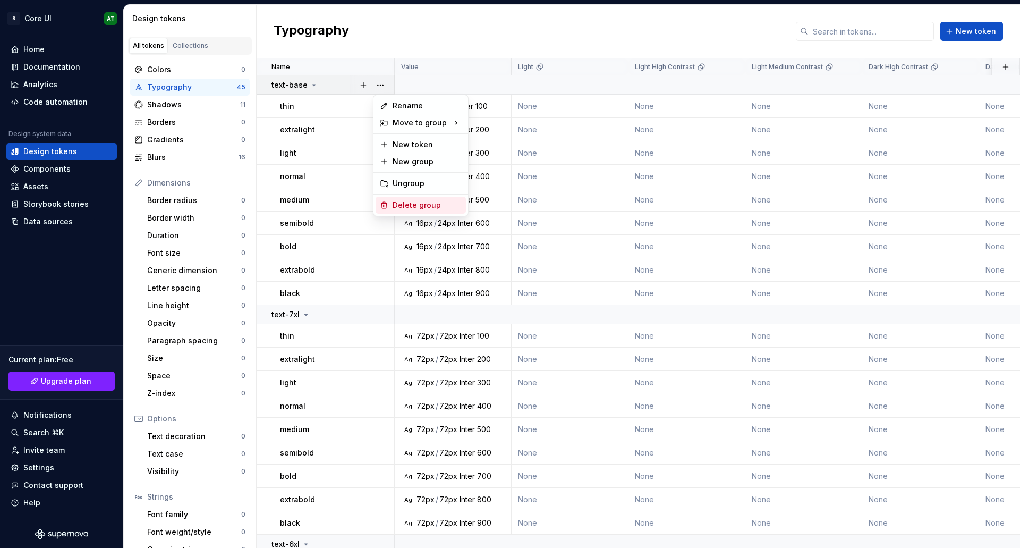
click at [391, 202] on div "Delete group" at bounding box center [421, 205] width 90 height 17
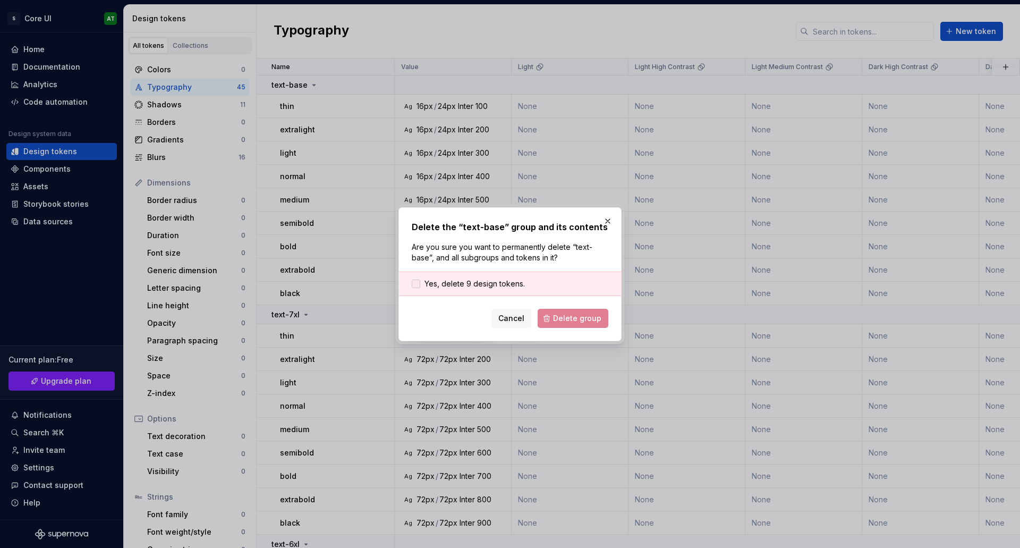
click at [472, 284] on span "Yes, delete 9 design tokens." at bounding box center [475, 283] width 100 height 11
click at [574, 310] on button "Delete group" at bounding box center [573, 318] width 71 height 19
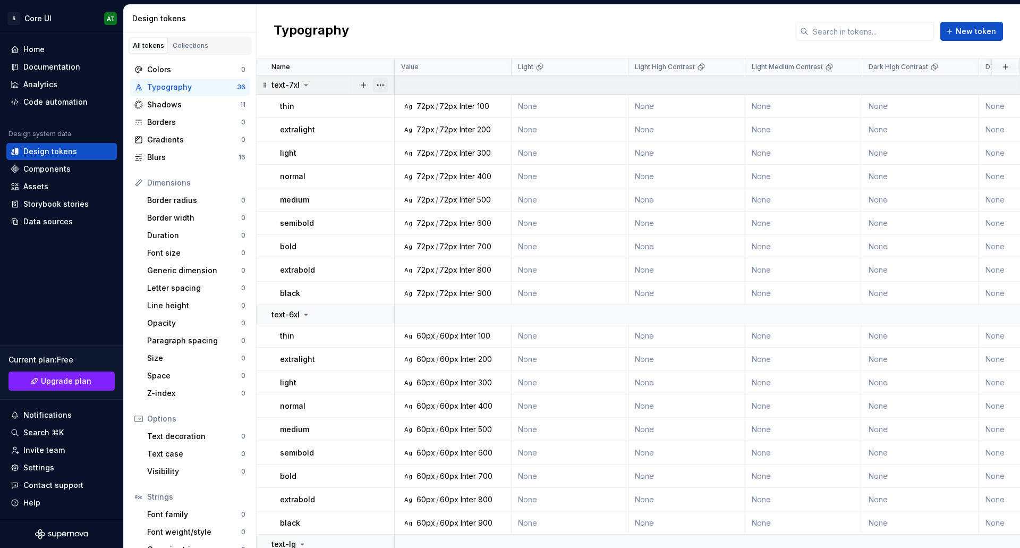
click at [386, 87] on button "button" at bounding box center [380, 85] width 15 height 15
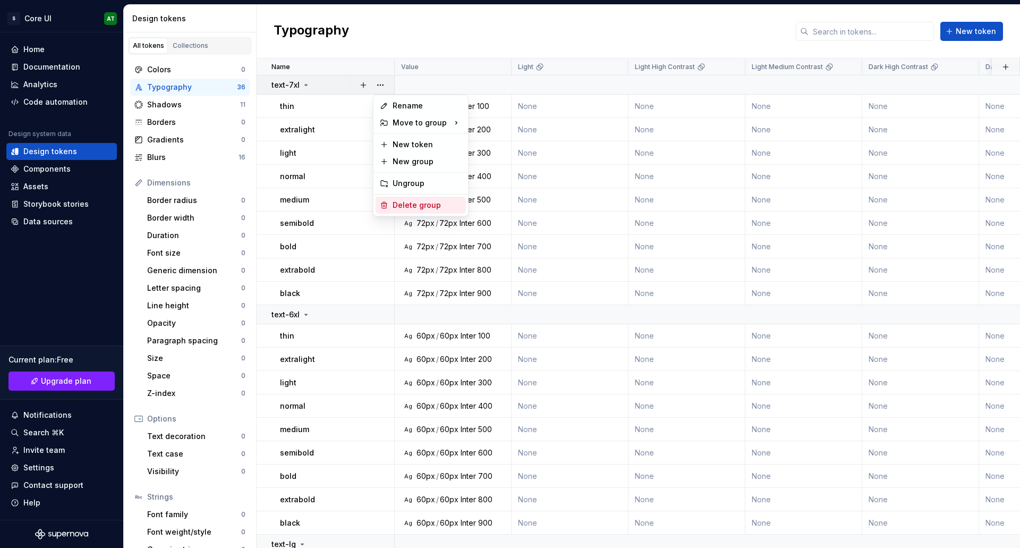
click at [390, 206] on div "Delete group" at bounding box center [421, 205] width 90 height 17
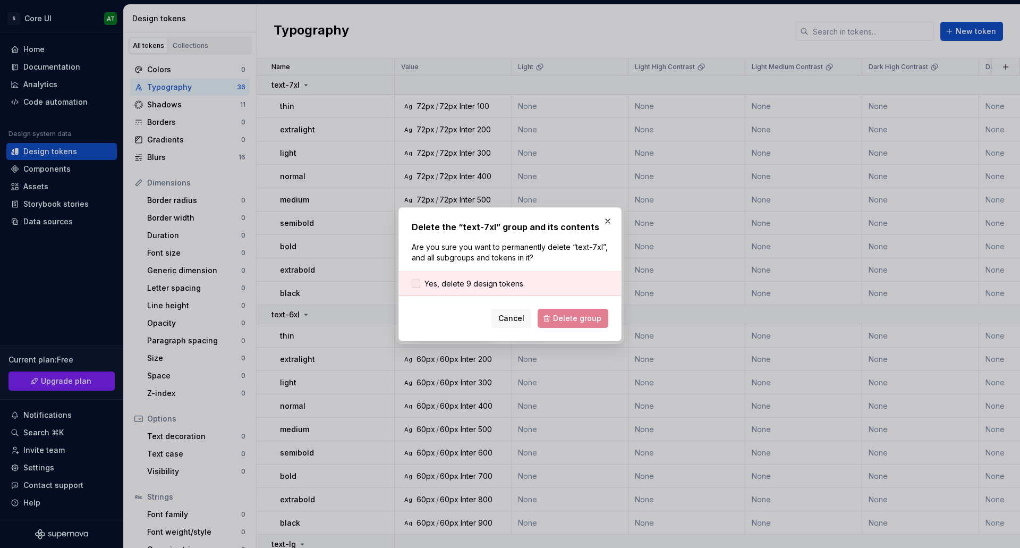
click at [465, 289] on span "Yes, delete 9 design tokens." at bounding box center [475, 283] width 100 height 11
click at [572, 310] on button "Delete group" at bounding box center [573, 318] width 71 height 19
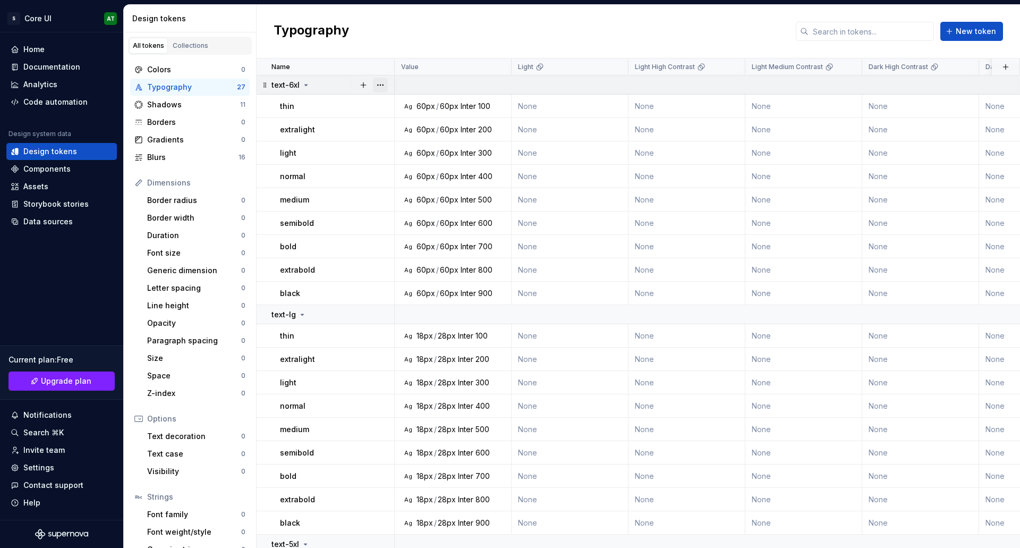
click at [377, 80] on button "button" at bounding box center [380, 85] width 15 height 15
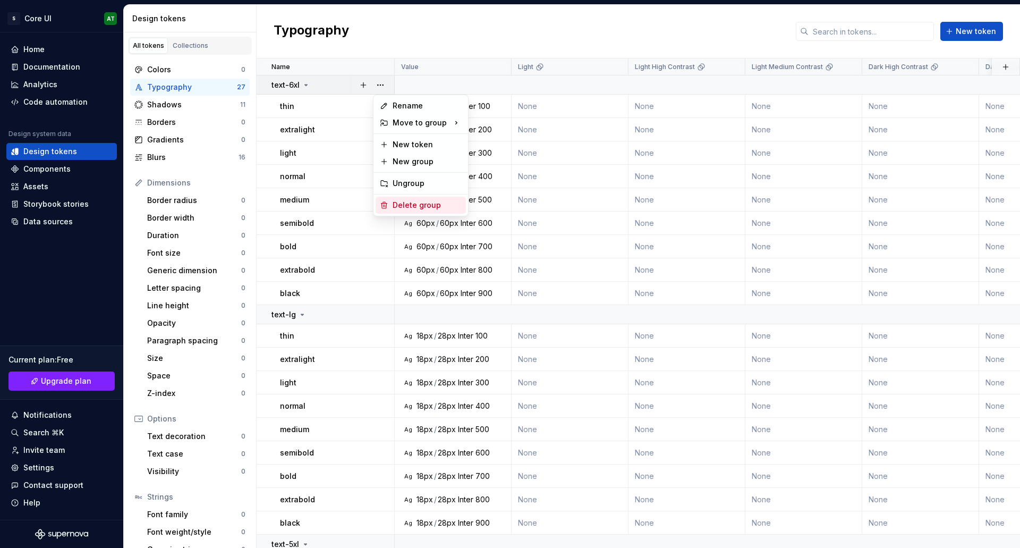
click at [413, 202] on div "Delete group" at bounding box center [427, 205] width 69 height 11
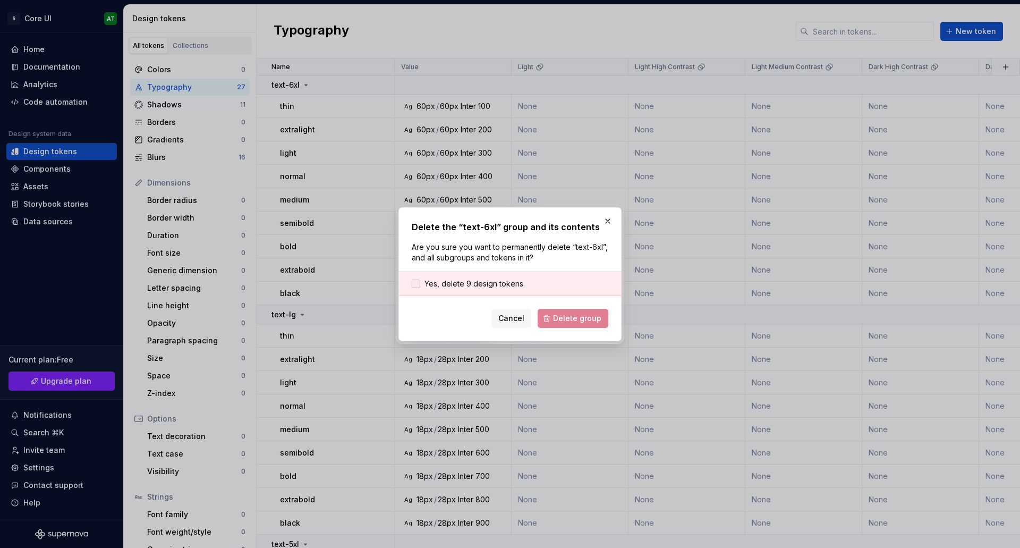
click at [476, 287] on span "Yes, delete 9 design tokens." at bounding box center [475, 283] width 100 height 11
click at [596, 326] on button "Delete group" at bounding box center [573, 318] width 71 height 19
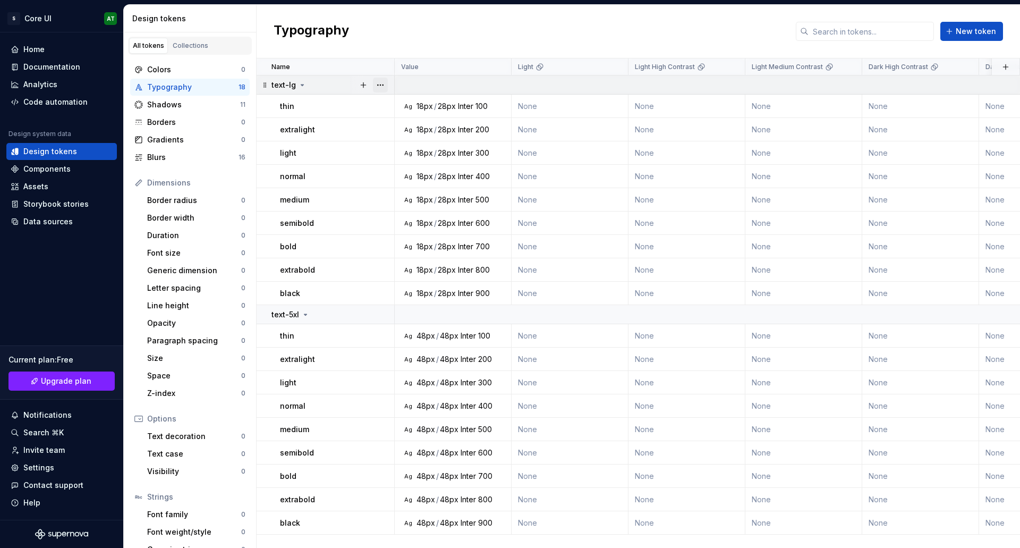
click at [379, 86] on button "button" at bounding box center [380, 85] width 15 height 15
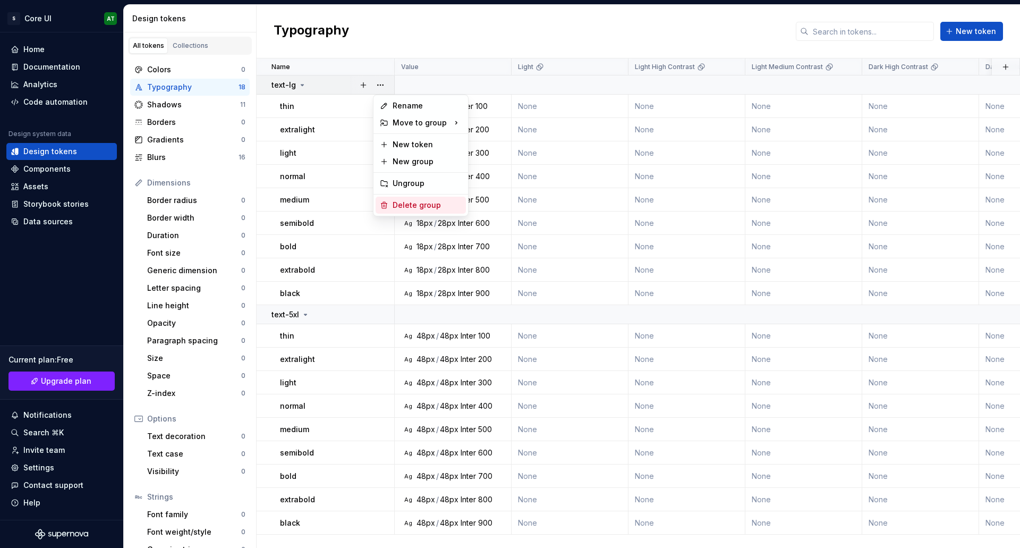
click at [395, 205] on div "Delete group" at bounding box center [427, 205] width 69 height 11
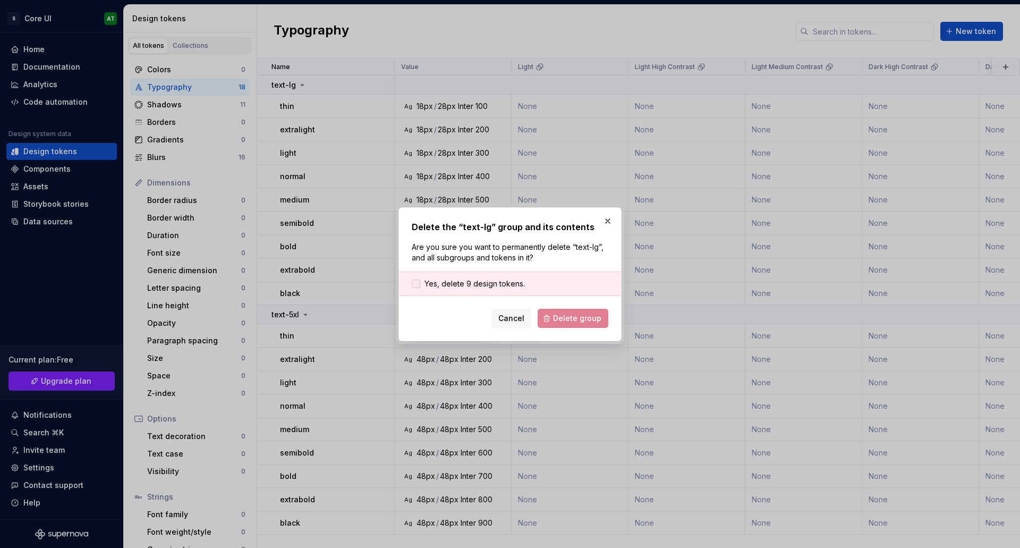
click at [450, 280] on span "Yes, delete 9 design tokens." at bounding box center [475, 283] width 100 height 11
click at [560, 313] on span "Delete group" at bounding box center [577, 318] width 48 height 11
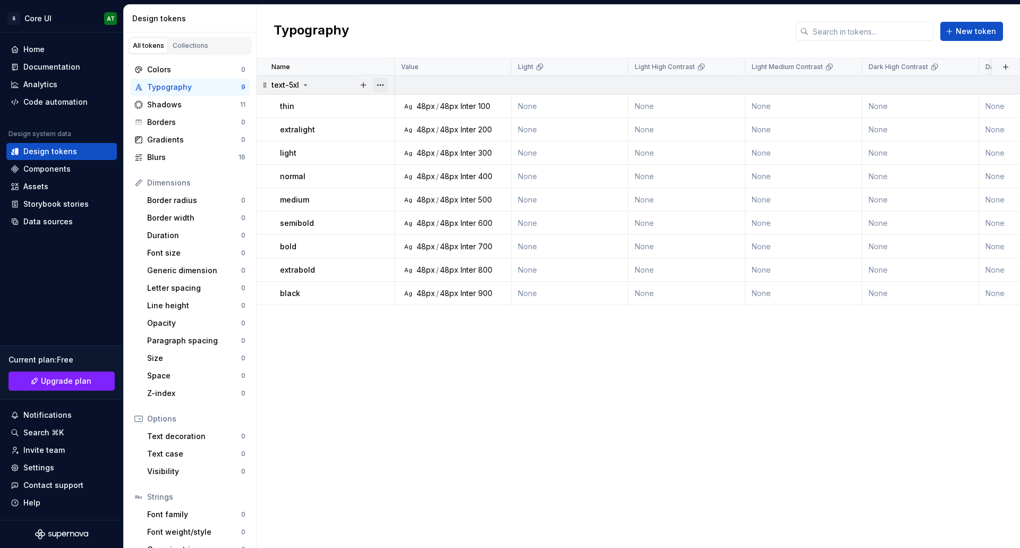
click at [377, 87] on button "button" at bounding box center [380, 85] width 15 height 15
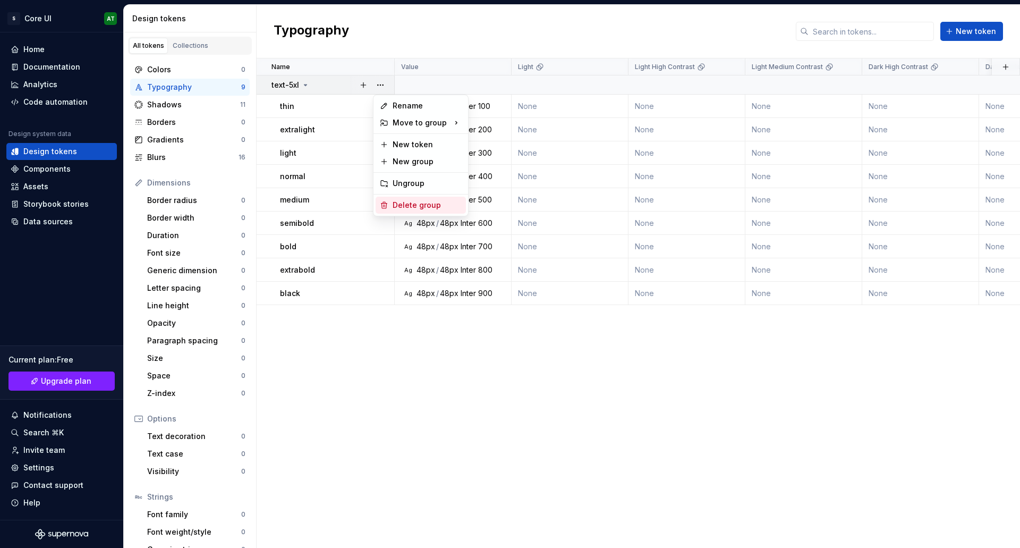
click at [387, 206] on icon at bounding box center [384, 205] width 9 height 9
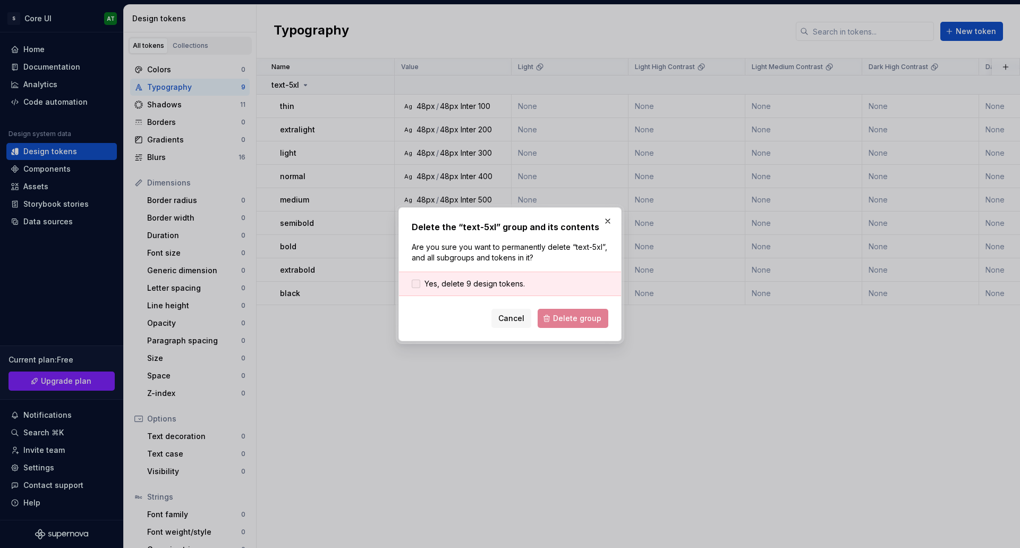
click at [433, 283] on span "Yes, delete 9 design tokens." at bounding box center [475, 283] width 100 height 11
click at [582, 326] on button "Delete group" at bounding box center [573, 318] width 71 height 19
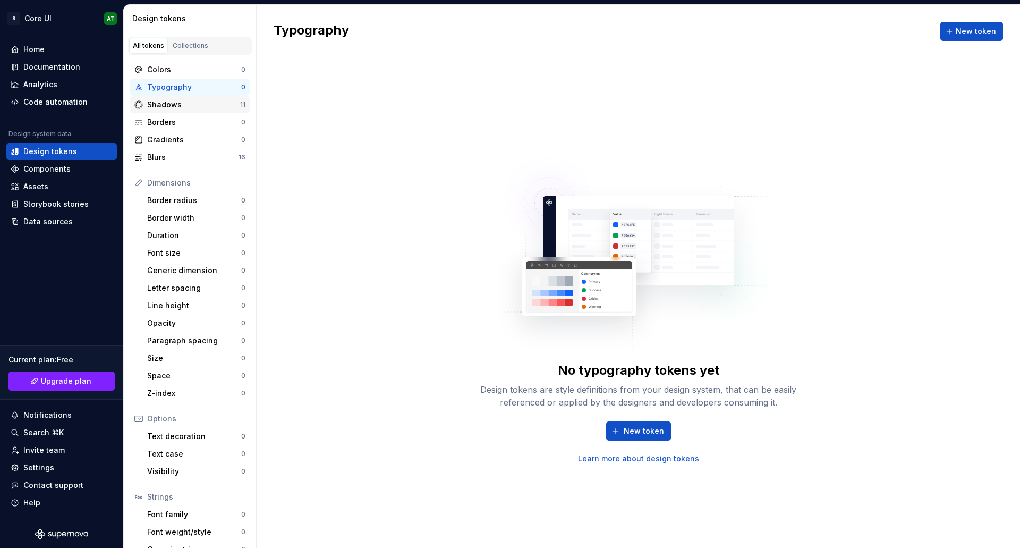
click at [173, 104] on div "Shadows" at bounding box center [193, 104] width 93 height 11
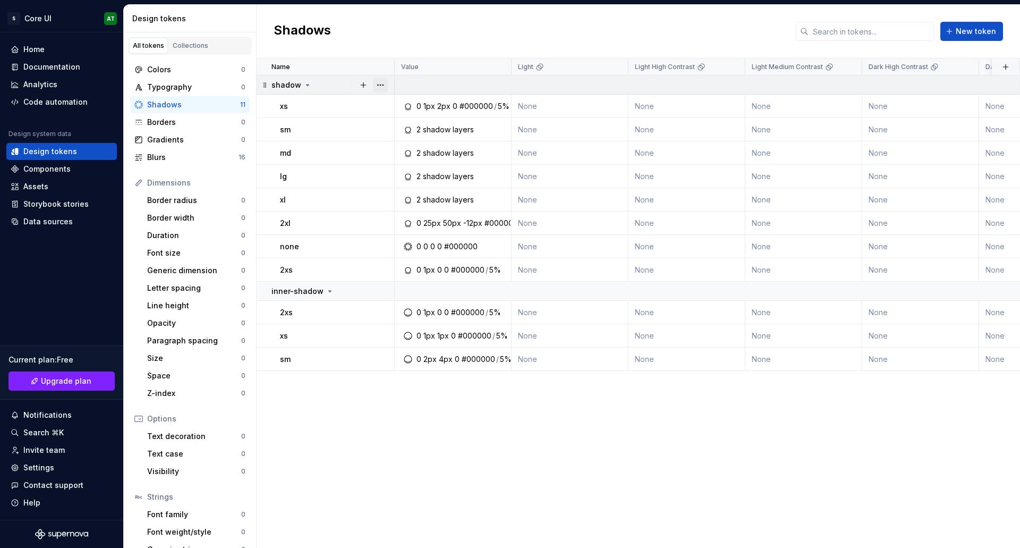
click at [383, 84] on button "button" at bounding box center [380, 85] width 15 height 15
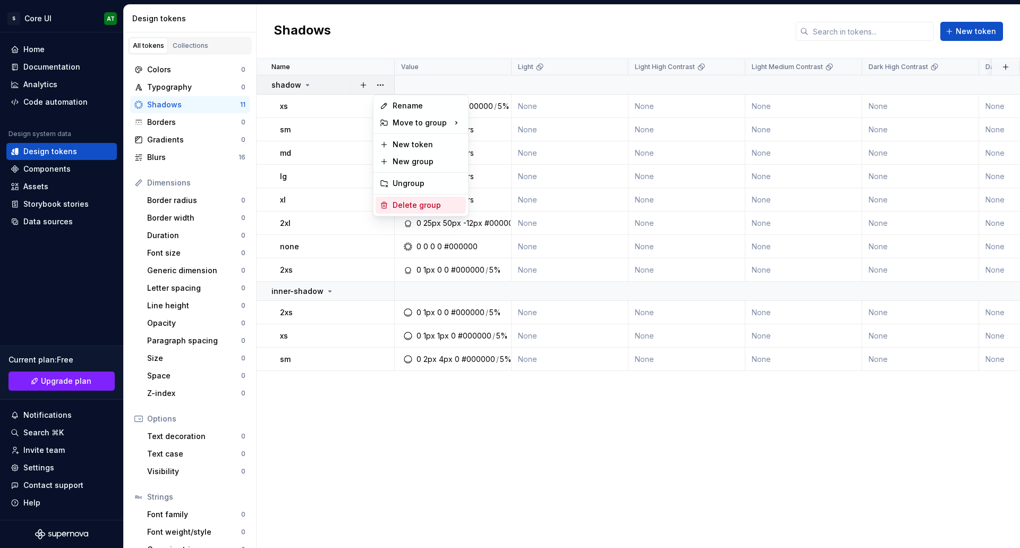
click at [402, 206] on div "Delete group" at bounding box center [427, 205] width 69 height 11
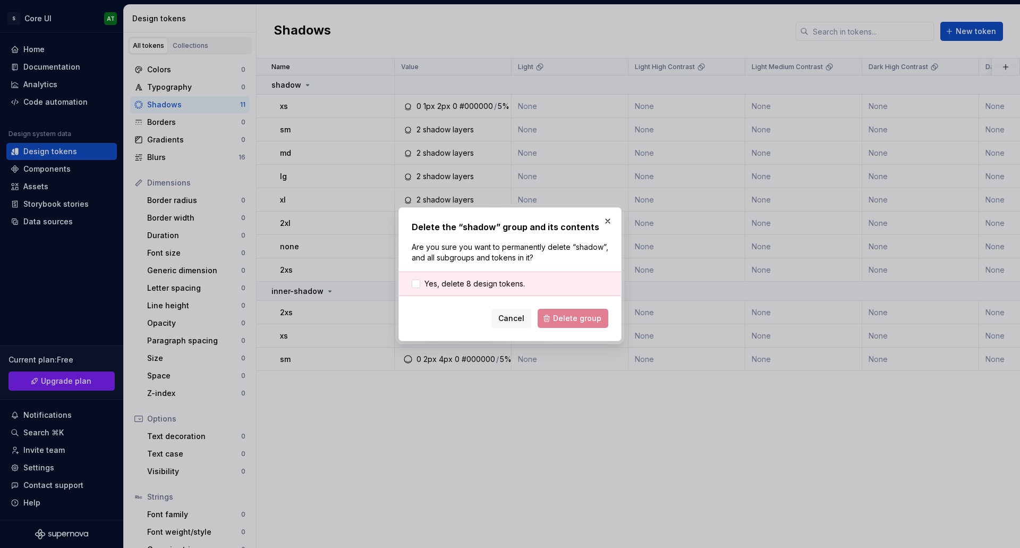
click at [456, 276] on div "Yes, delete 8 design tokens." at bounding box center [510, 284] width 222 height 24
click at [456, 282] on span "Yes, delete 8 design tokens." at bounding box center [475, 283] width 100 height 11
click at [544, 311] on button "Delete group" at bounding box center [573, 318] width 71 height 19
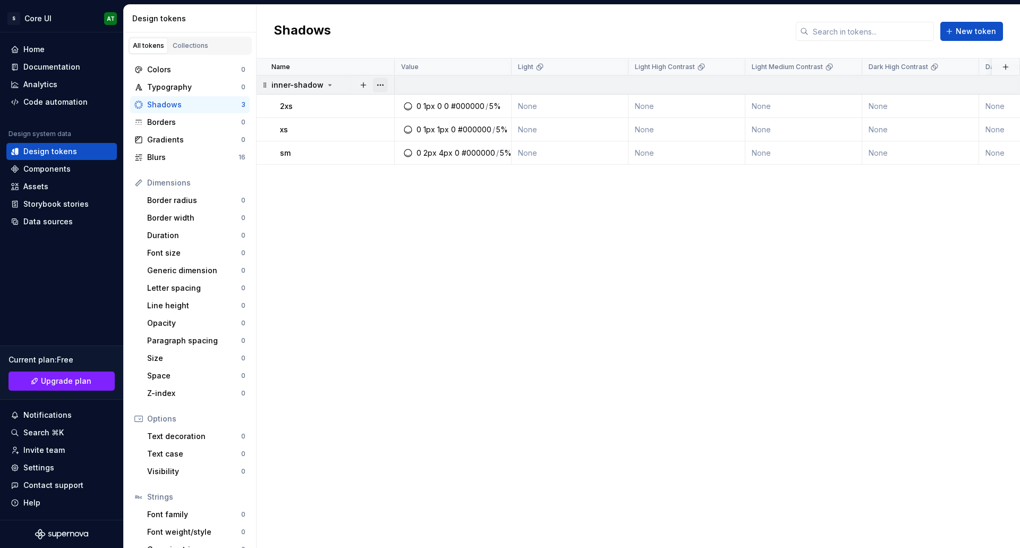
click at [384, 83] on button "button" at bounding box center [380, 85] width 15 height 15
click at [397, 207] on div "Delete group" at bounding box center [427, 205] width 69 height 11
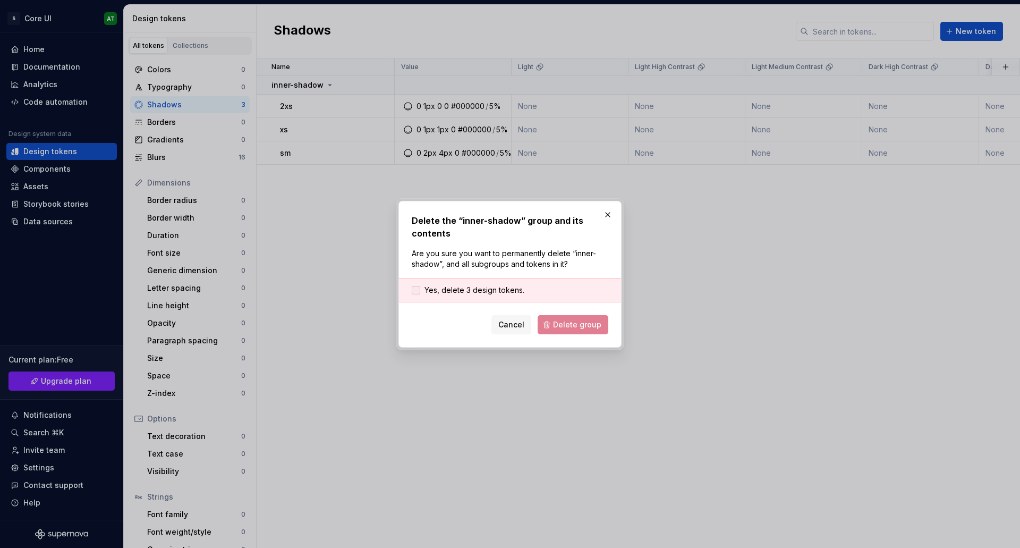
click at [478, 292] on span "Yes, delete 3 design tokens." at bounding box center [475, 290] width 100 height 11
click at [576, 334] on div "Delete the “inner-shadow” group and its contents Are you sure you want to perma…" at bounding box center [510, 274] width 223 height 147
click at [568, 325] on span "Delete group" at bounding box center [577, 324] width 48 height 11
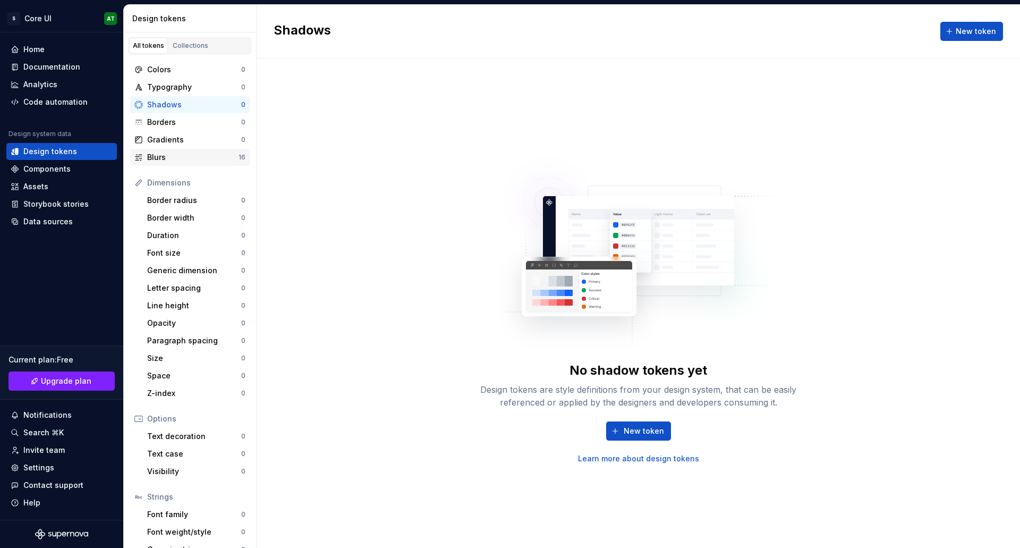
click at [189, 159] on div "Blurs" at bounding box center [192, 157] width 91 height 11
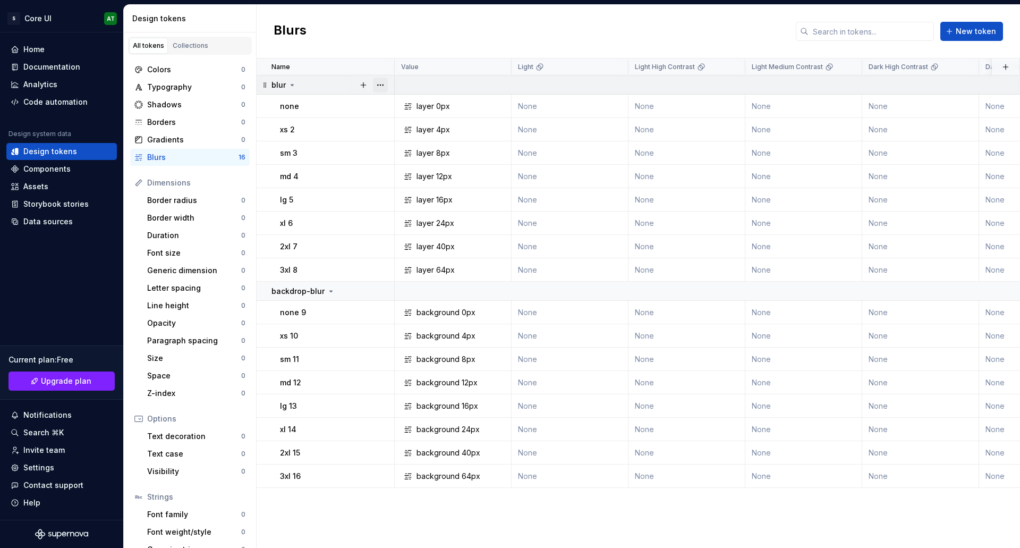
click at [380, 88] on button "button" at bounding box center [380, 85] width 15 height 15
click at [389, 208] on div "Delete group" at bounding box center [421, 205] width 90 height 17
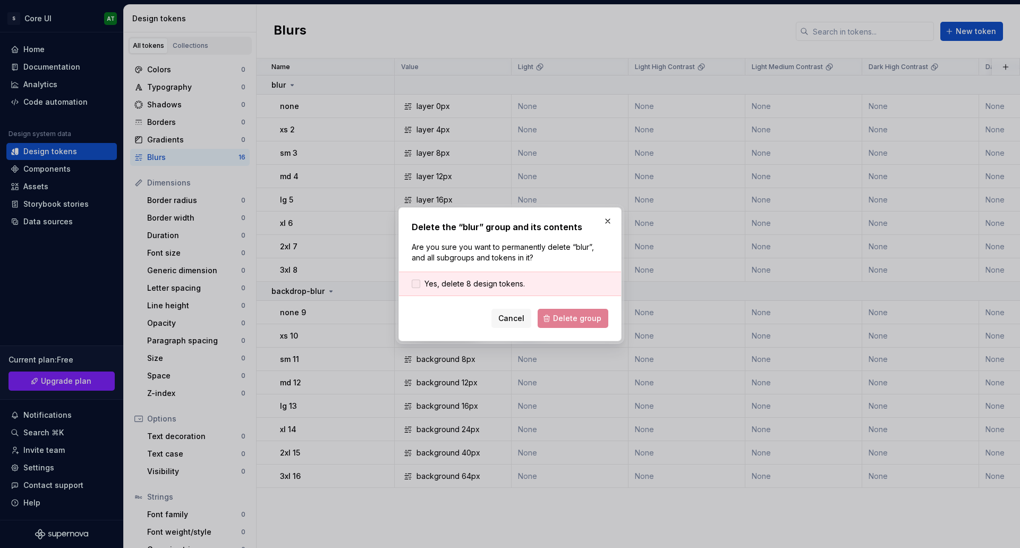
click at [439, 280] on span "Yes, delete 8 design tokens." at bounding box center [475, 283] width 100 height 11
click at [598, 309] on button "Delete group" at bounding box center [573, 318] width 71 height 19
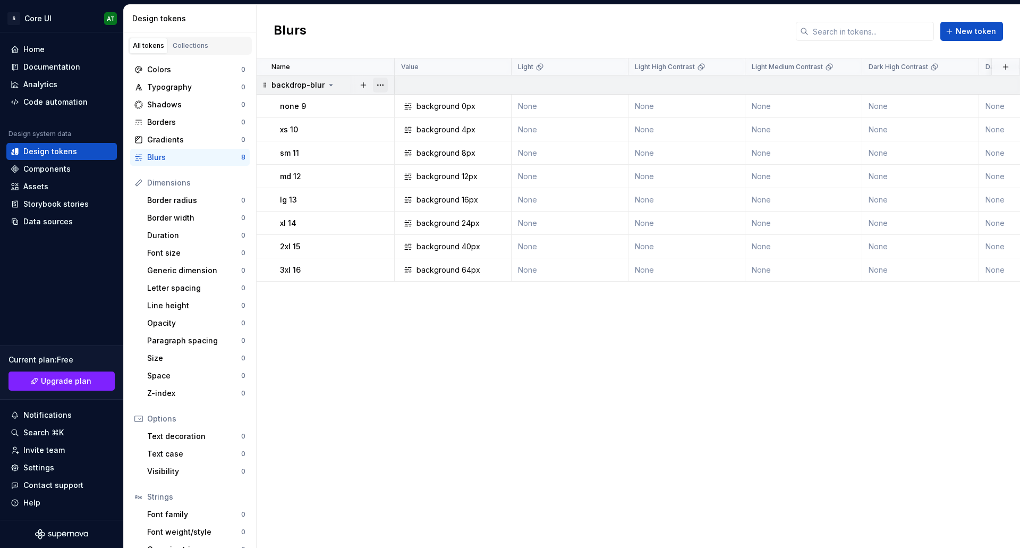
click at [383, 82] on button "button" at bounding box center [380, 85] width 15 height 15
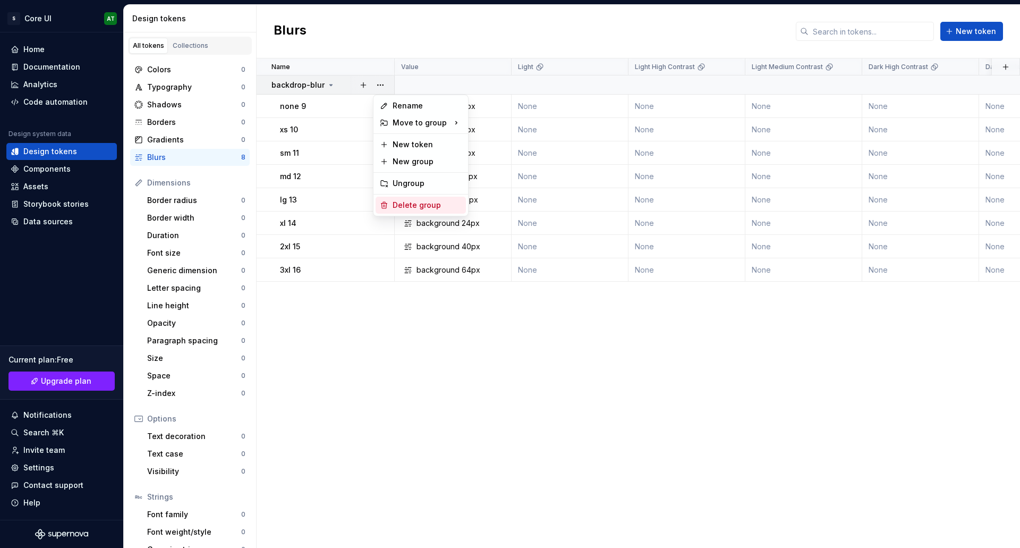
click at [393, 202] on div "Delete group" at bounding box center [427, 205] width 69 height 11
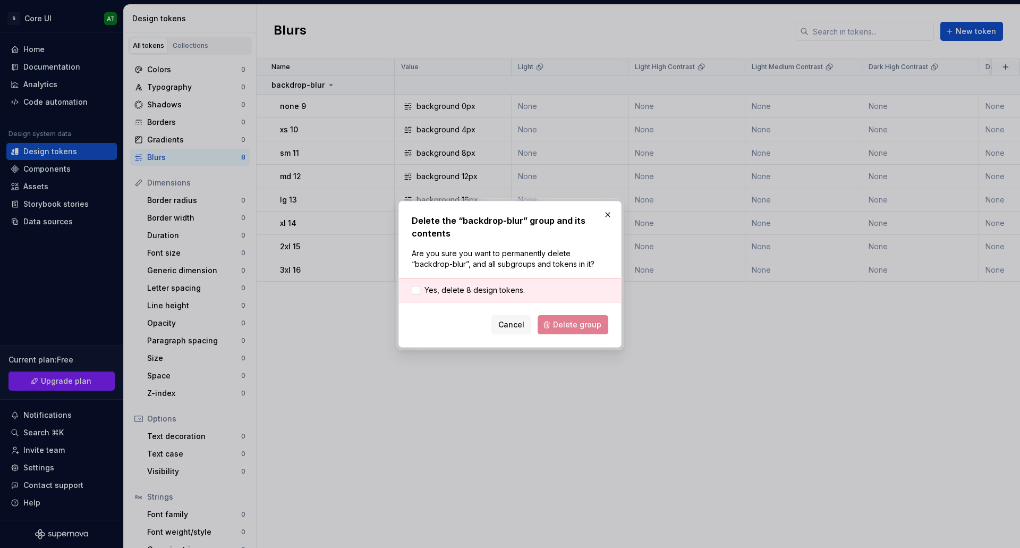
click at [447, 297] on div "Yes, delete 8 design tokens." at bounding box center [510, 290] width 222 height 24
click at [458, 288] on span "Yes, delete 8 design tokens." at bounding box center [475, 290] width 100 height 11
click at [558, 333] on button "Delete group" at bounding box center [573, 324] width 71 height 19
